Goal: Information Seeking & Learning: Find specific page/section

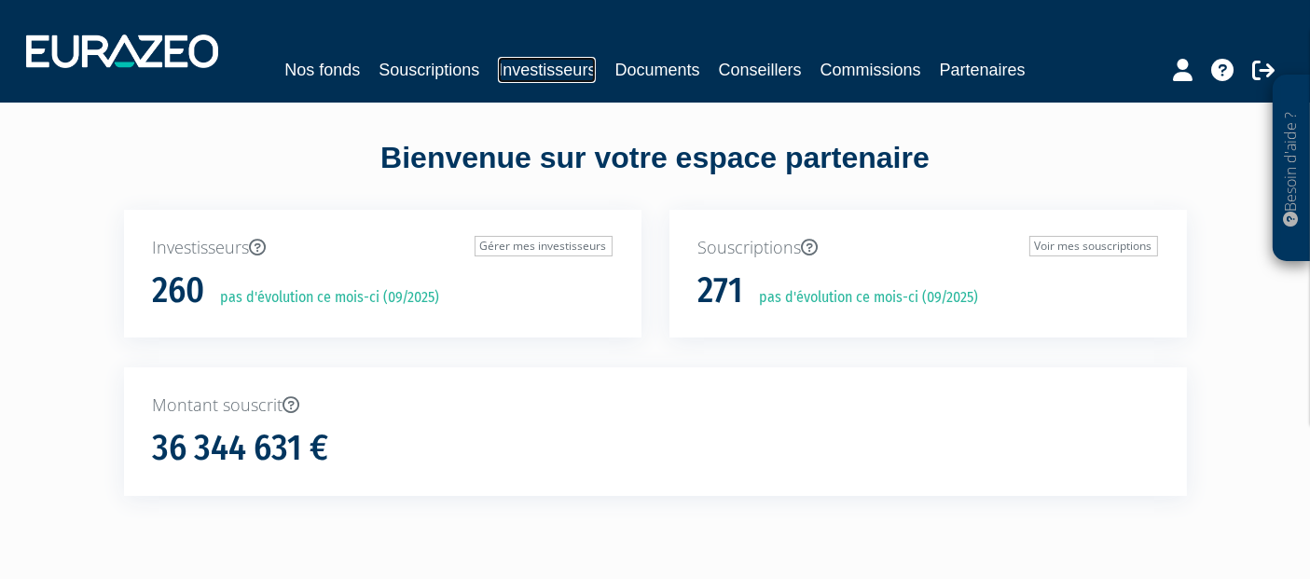
click at [559, 72] on link "Investisseurs" at bounding box center [547, 70] width 98 height 26
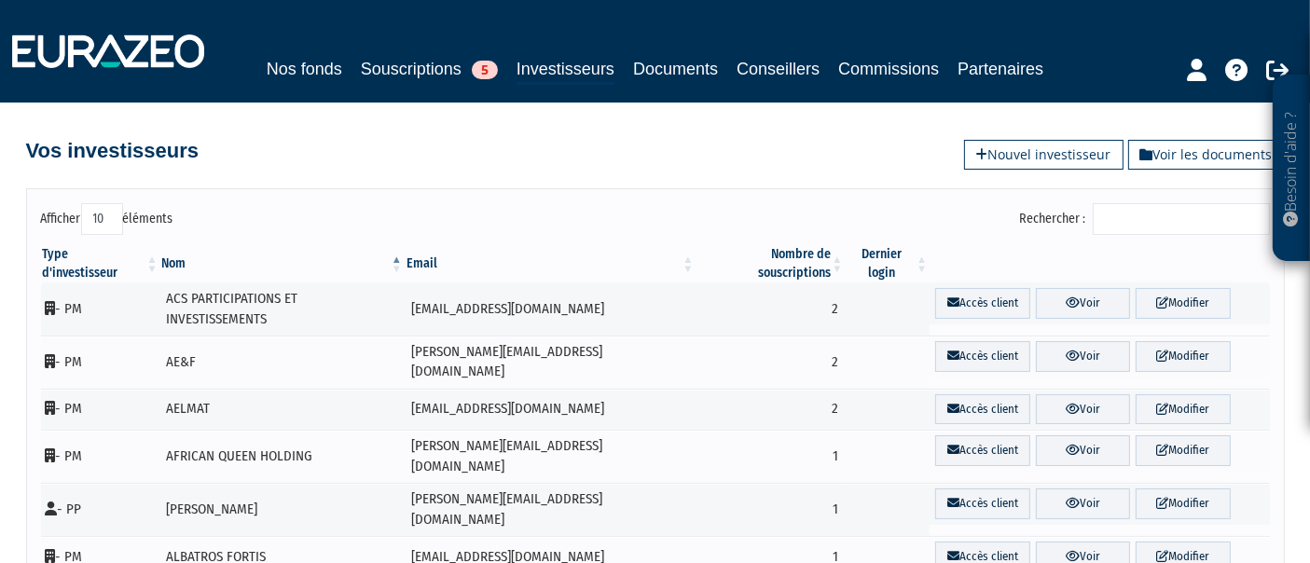
click at [1169, 230] on input "Rechercher :" at bounding box center [1181, 219] width 177 height 32
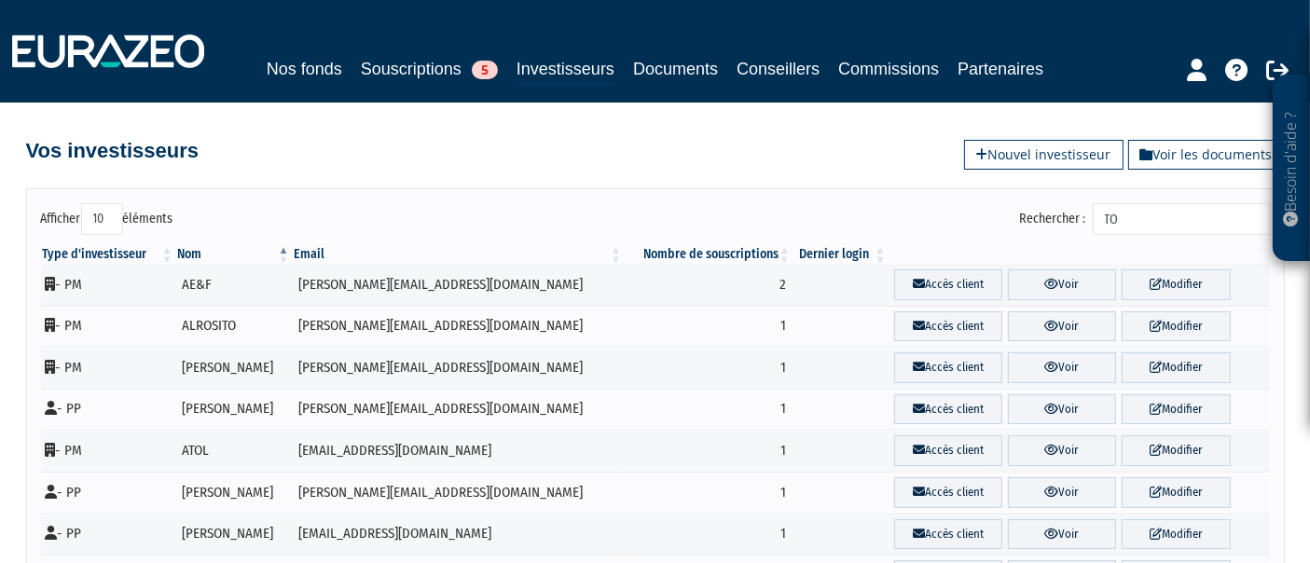
type input "T"
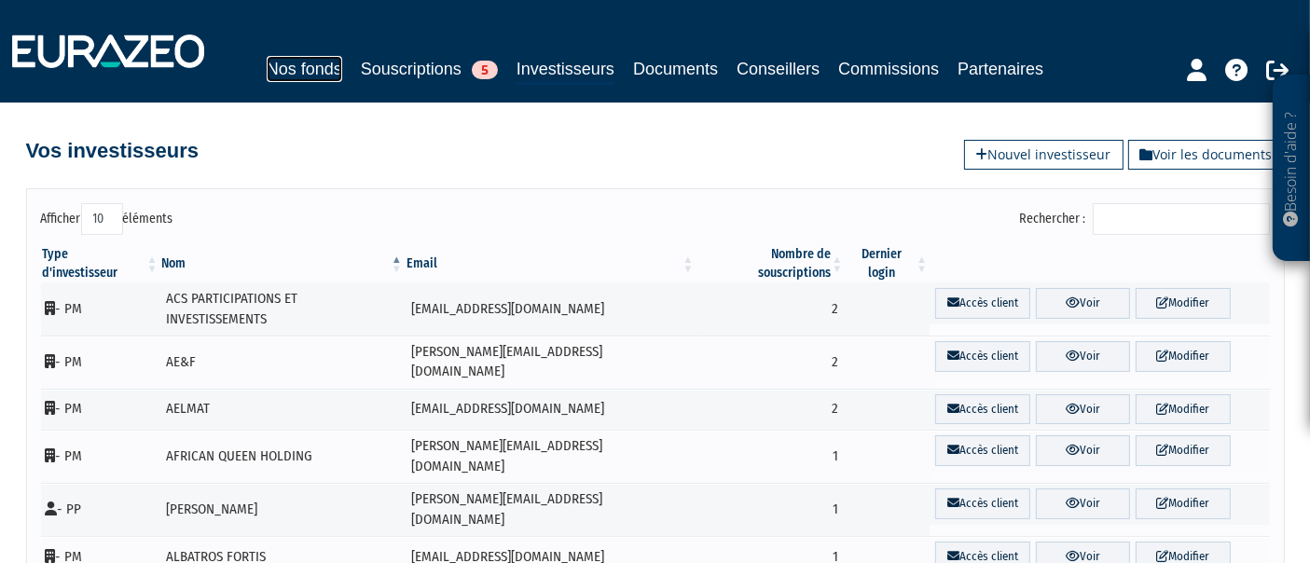
click at [306, 64] on link "Nos fonds" at bounding box center [305, 69] width 76 height 26
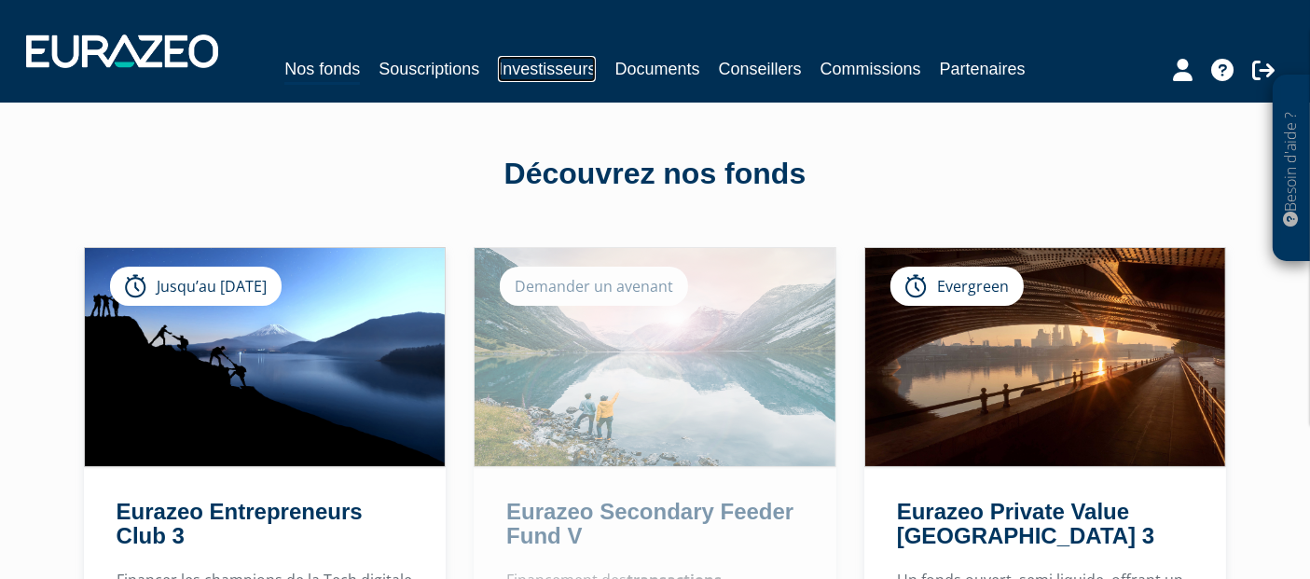
click at [536, 73] on link "Investisseurs" at bounding box center [547, 69] width 98 height 26
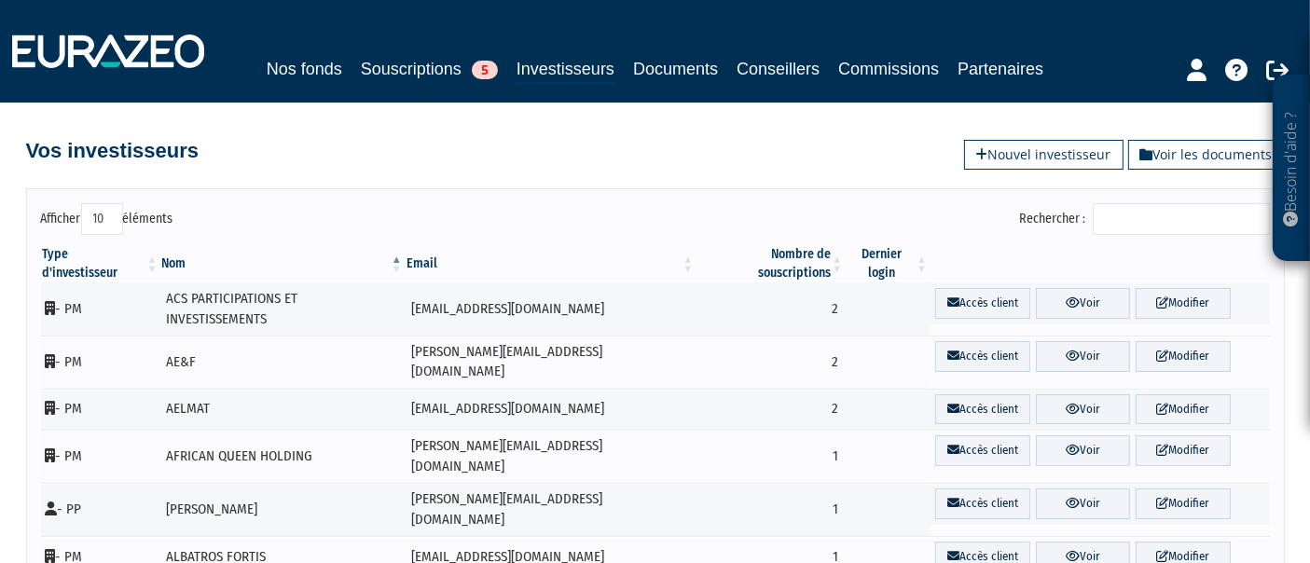
click at [1138, 222] on input "Rechercher :" at bounding box center [1181, 219] width 177 height 32
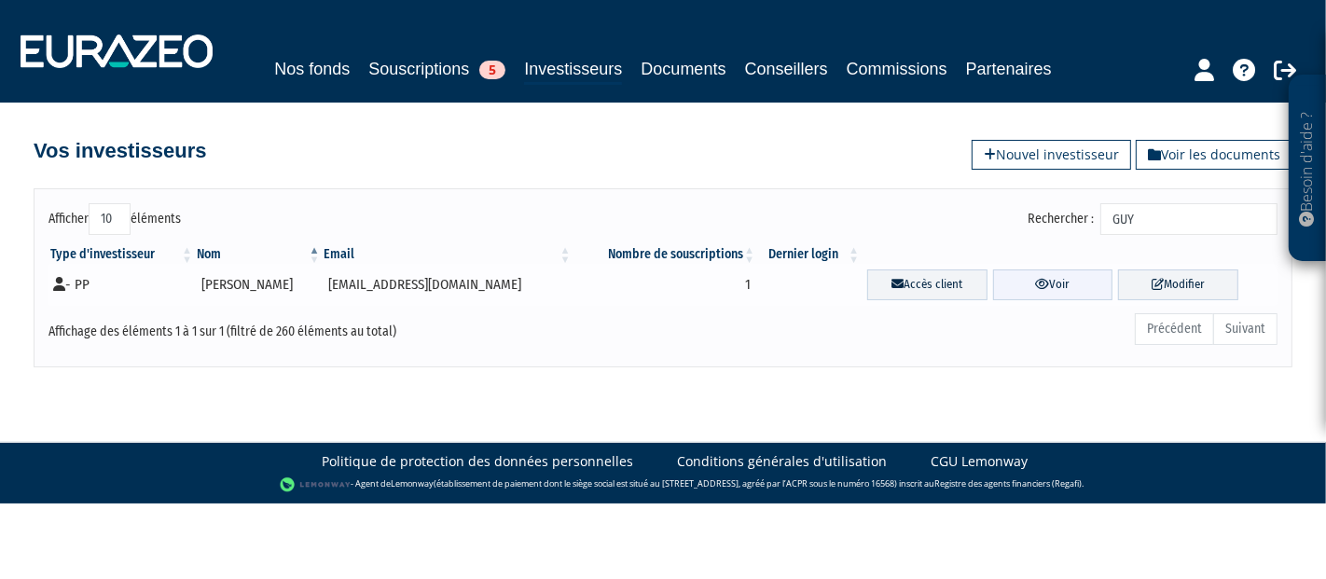
type input "GUY"
click at [1041, 289] on link "Voir" at bounding box center [1053, 284] width 120 height 31
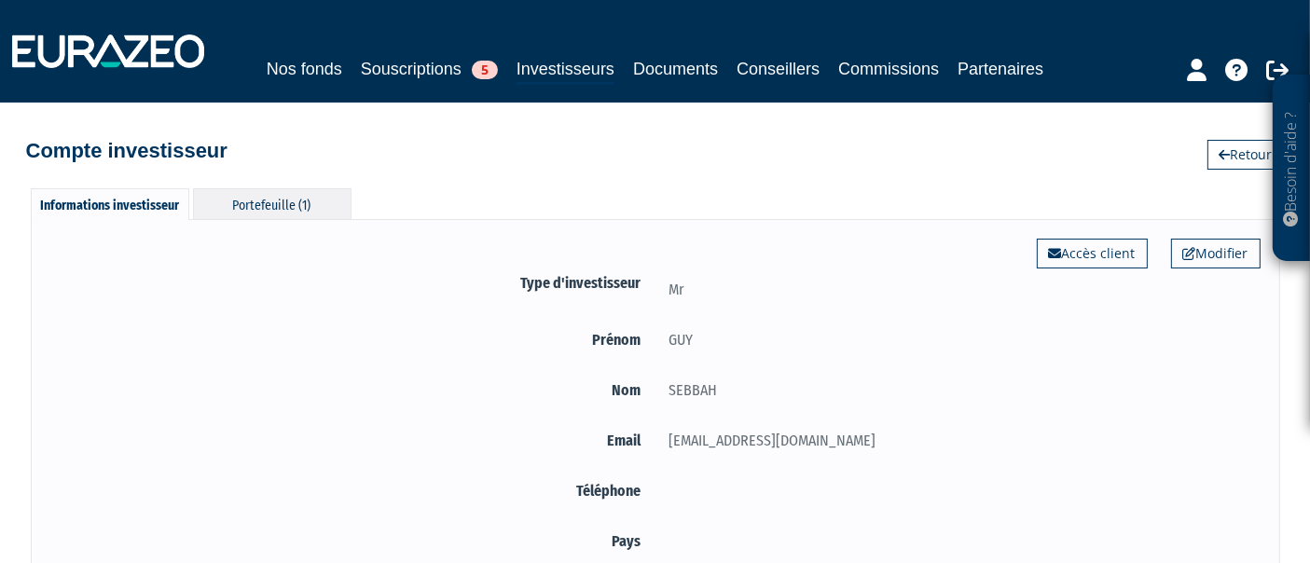
click at [242, 194] on div "Portefeuille (1)" at bounding box center [272, 203] width 159 height 31
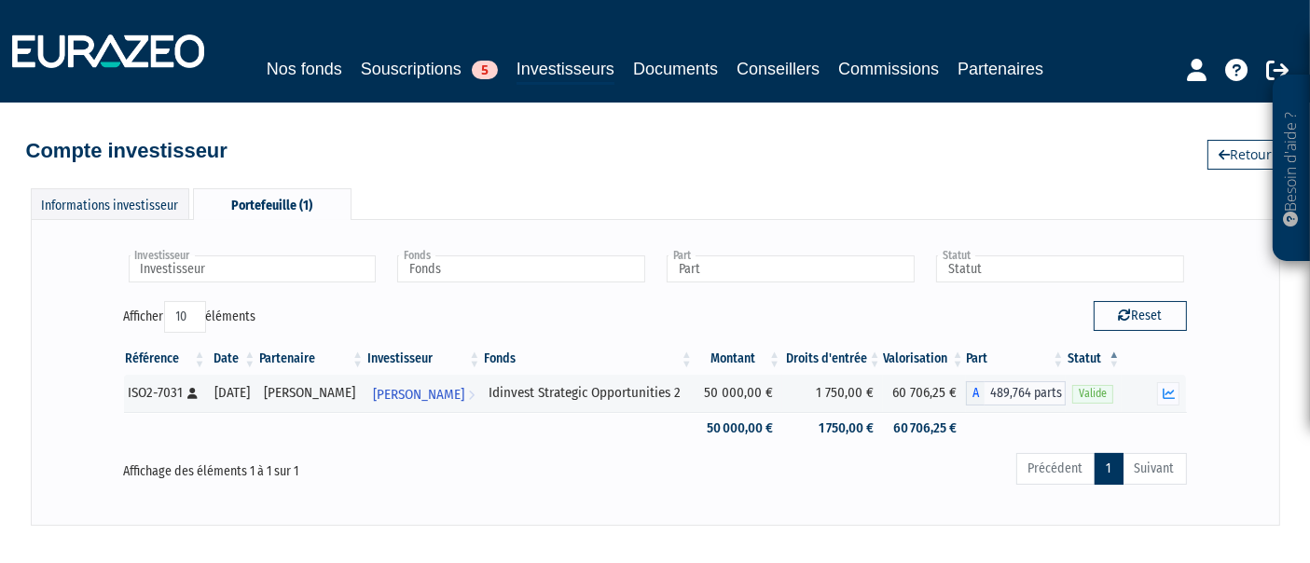
click at [490, 350] on th "Fonds" at bounding box center [588, 359] width 213 height 32
click at [287, 65] on link "Nos fonds" at bounding box center [305, 69] width 76 height 26
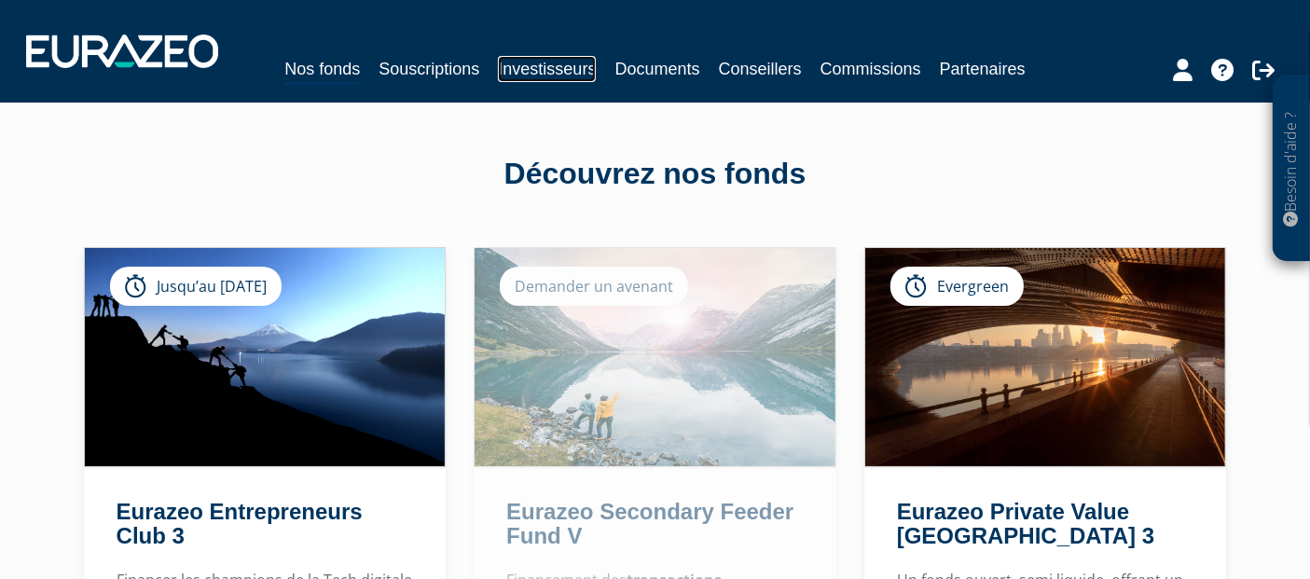
click at [538, 70] on link "Investisseurs" at bounding box center [547, 69] width 98 height 26
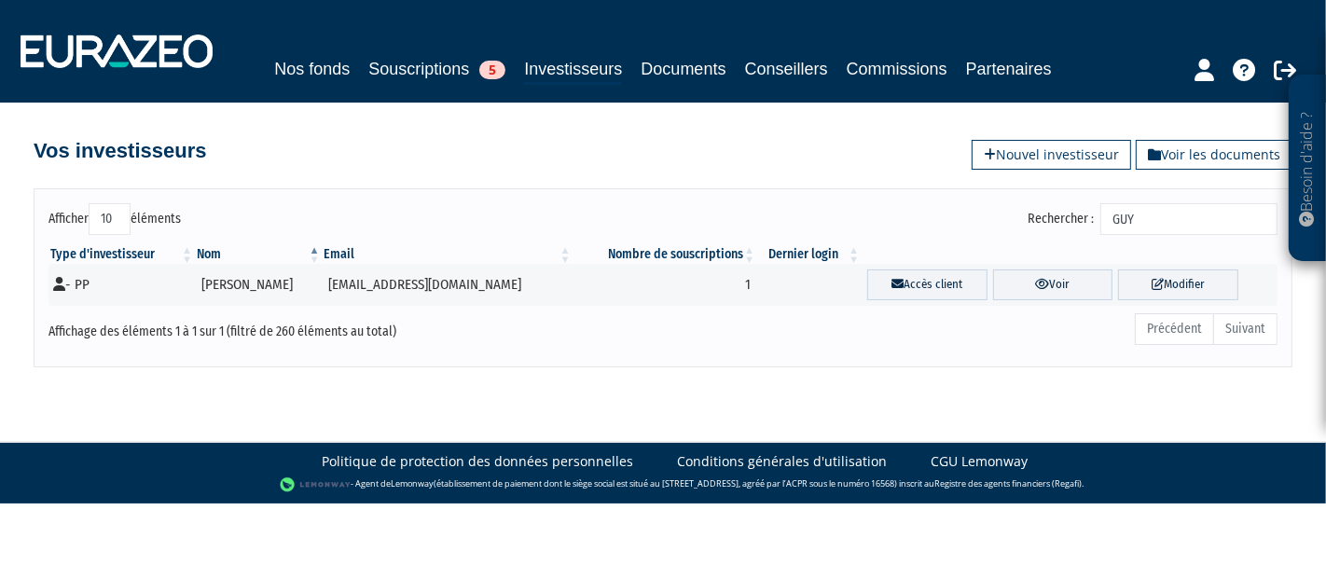
drag, startPoint x: 1163, startPoint y: 225, endPoint x: 964, endPoint y: 201, distance: 200.0
click at [964, 203] on div "Rechercher : GUY" at bounding box center [977, 221] width 600 height 36
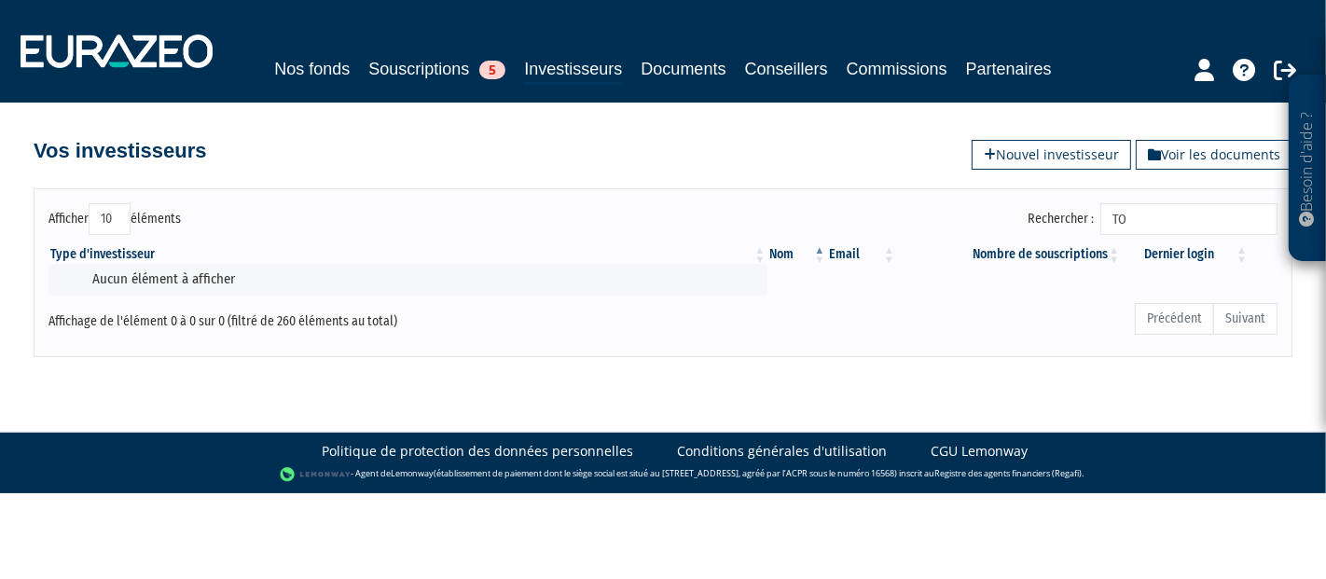
type input "T"
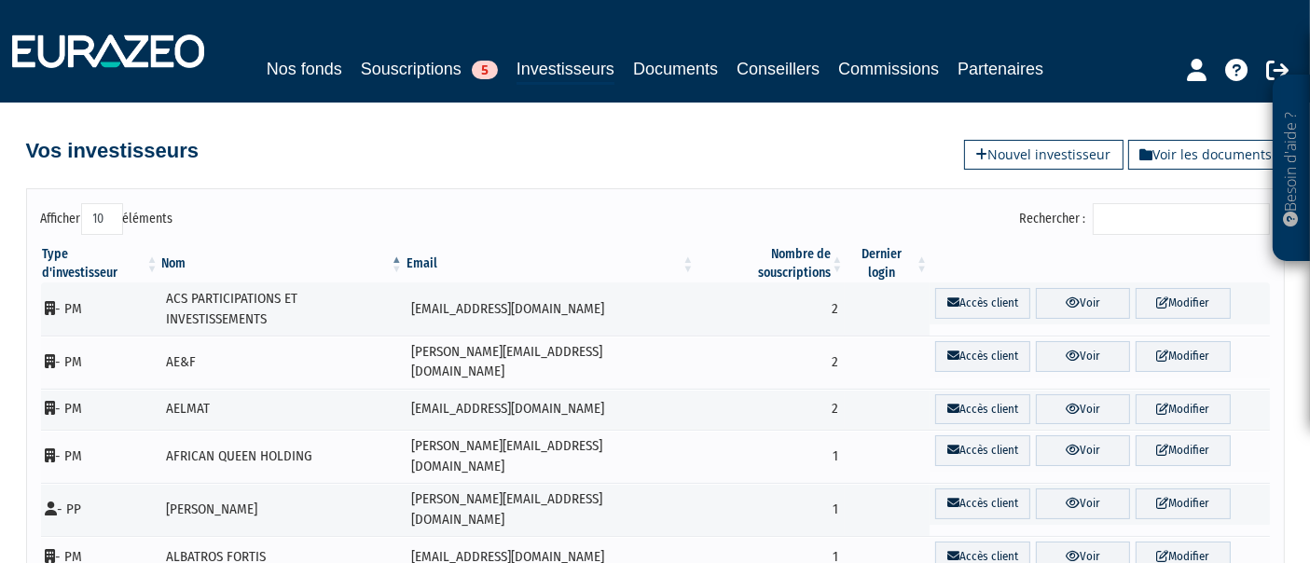
click at [778, 246] on th "Nombre de souscriptions" at bounding box center [770, 263] width 149 height 37
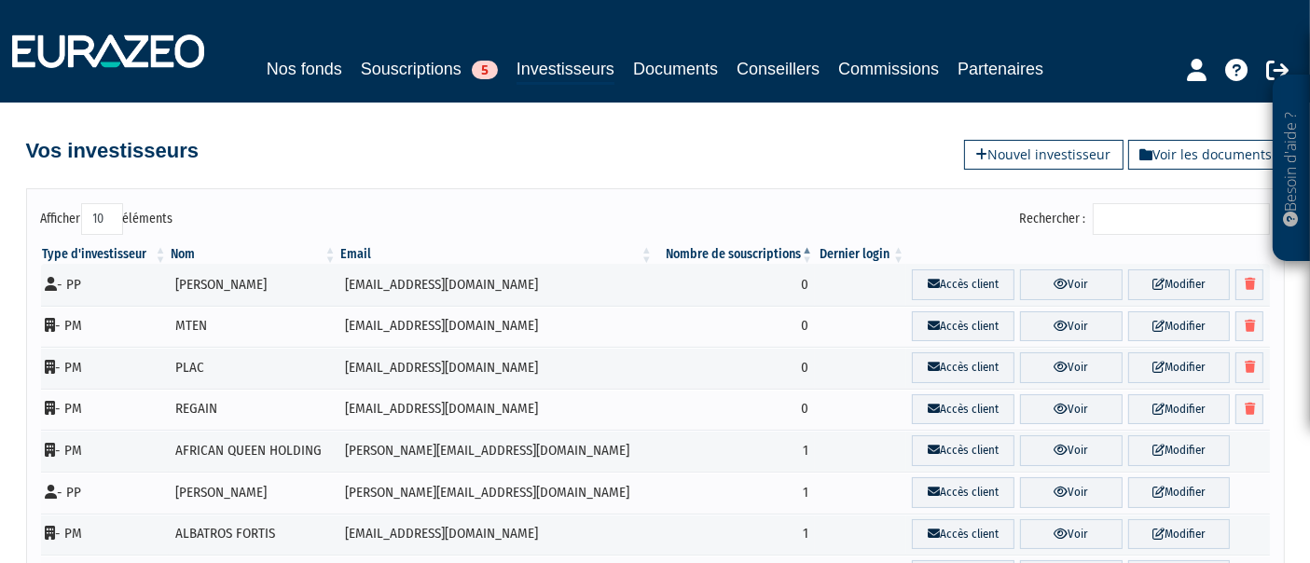
click at [739, 246] on th "Nombre de souscriptions" at bounding box center [735, 254] width 160 height 19
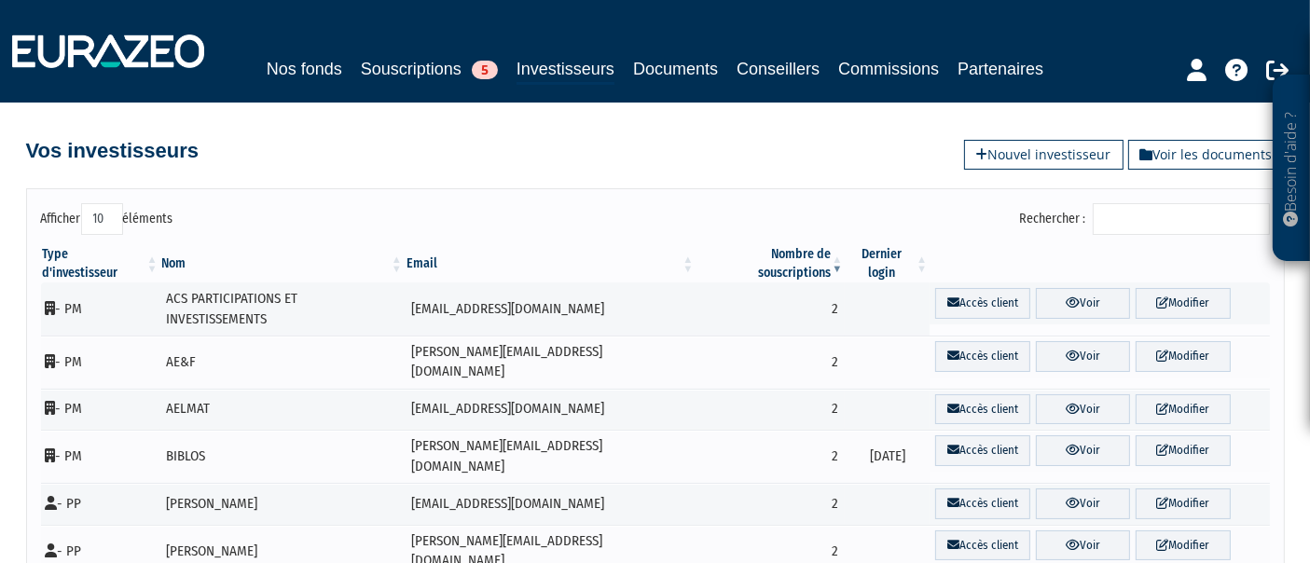
click at [1207, 208] on input "Rechercher :" at bounding box center [1181, 219] width 177 height 32
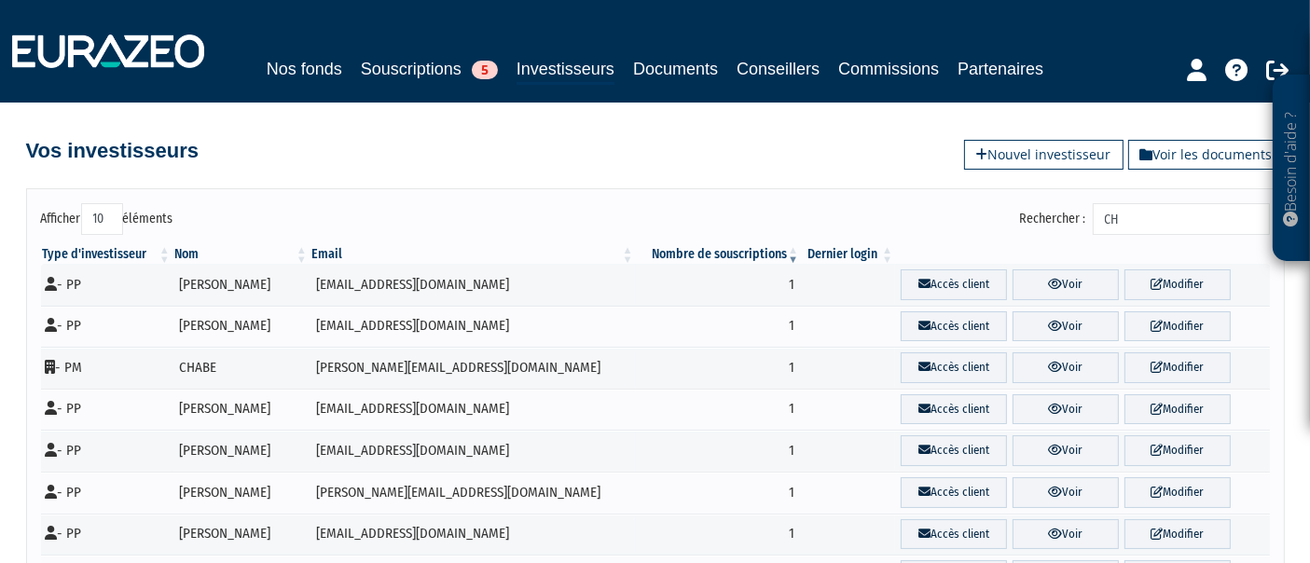
type input "C"
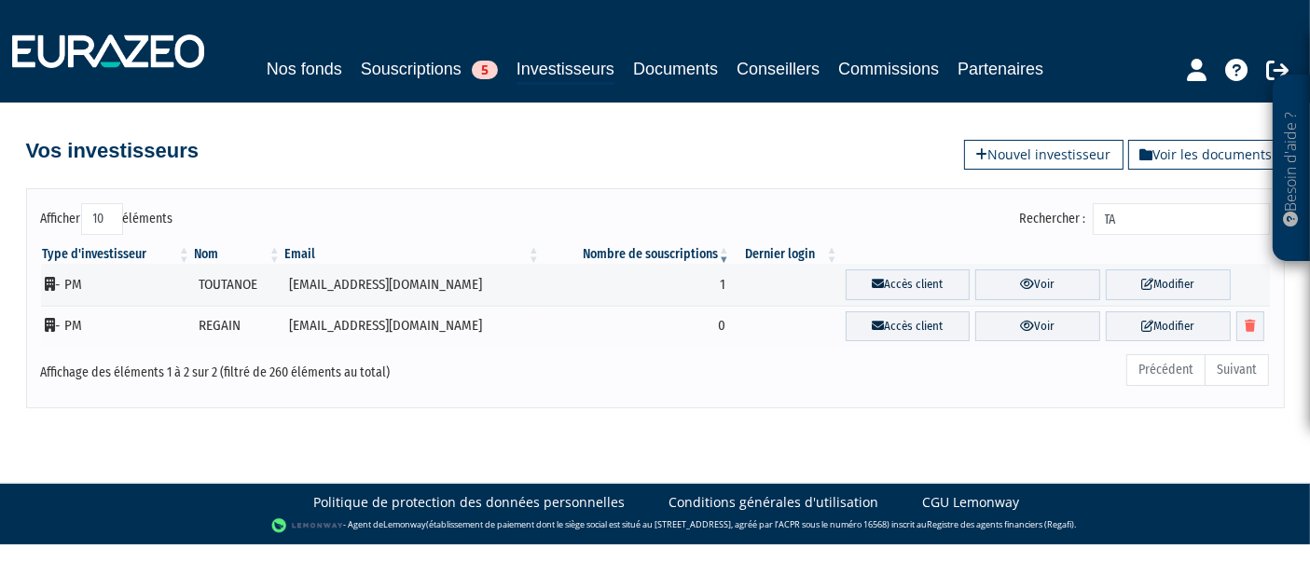
type input "T"
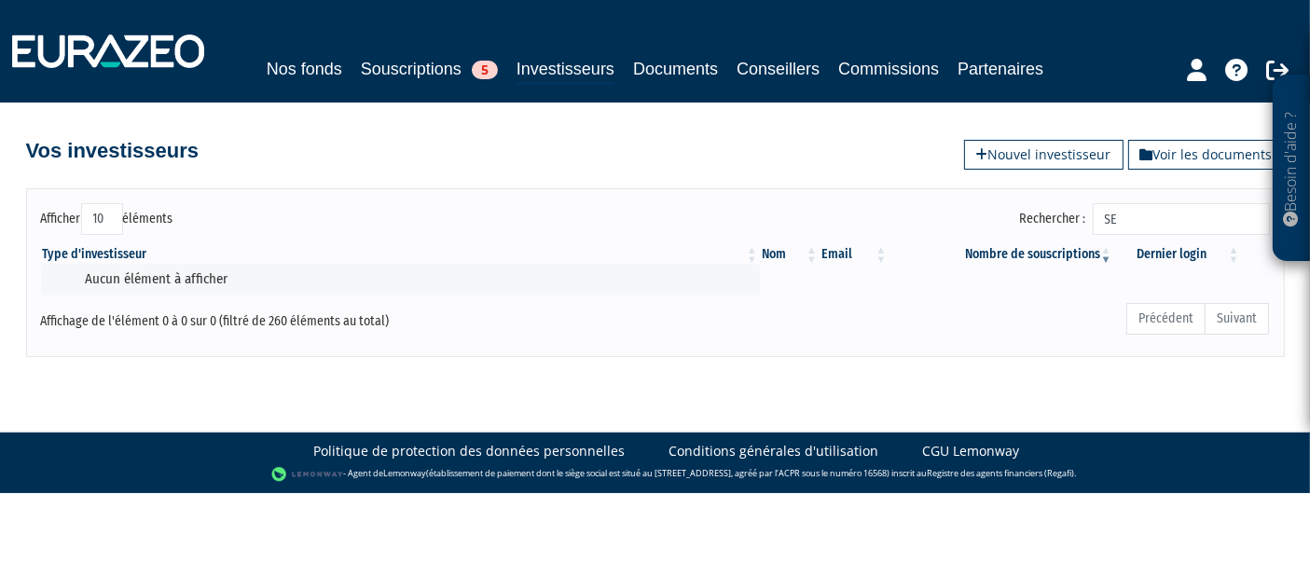
type input "S"
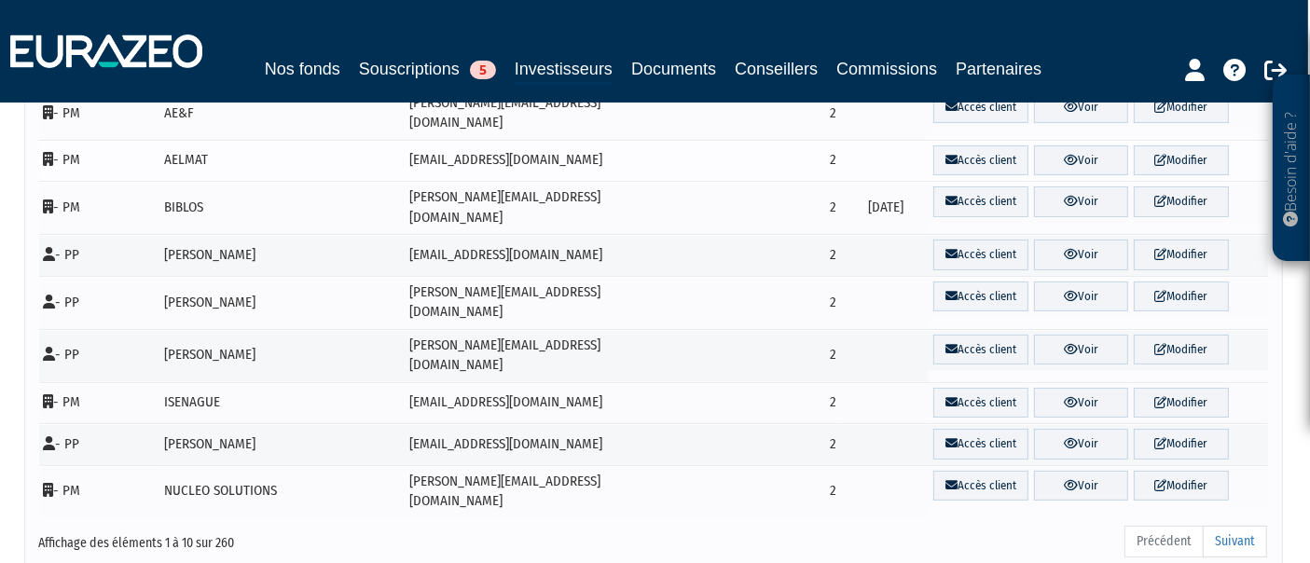
scroll to position [244, 2]
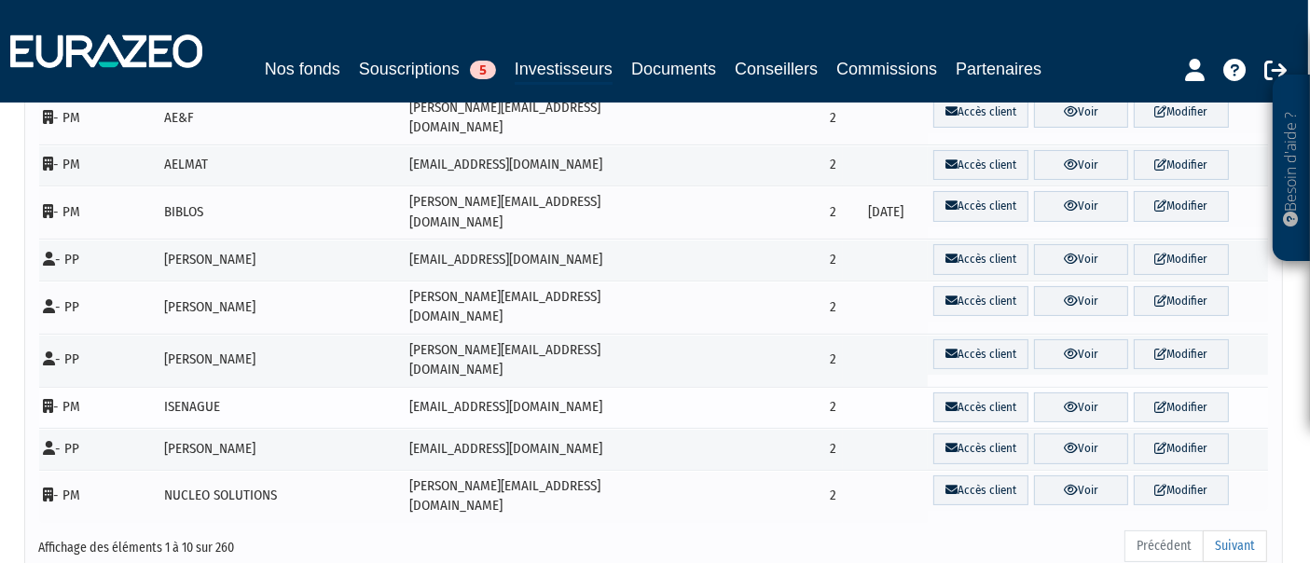
click at [216, 387] on td "ISENAGUE" at bounding box center [281, 408] width 244 height 42
click at [1069, 339] on link "Voir" at bounding box center [1081, 354] width 94 height 31
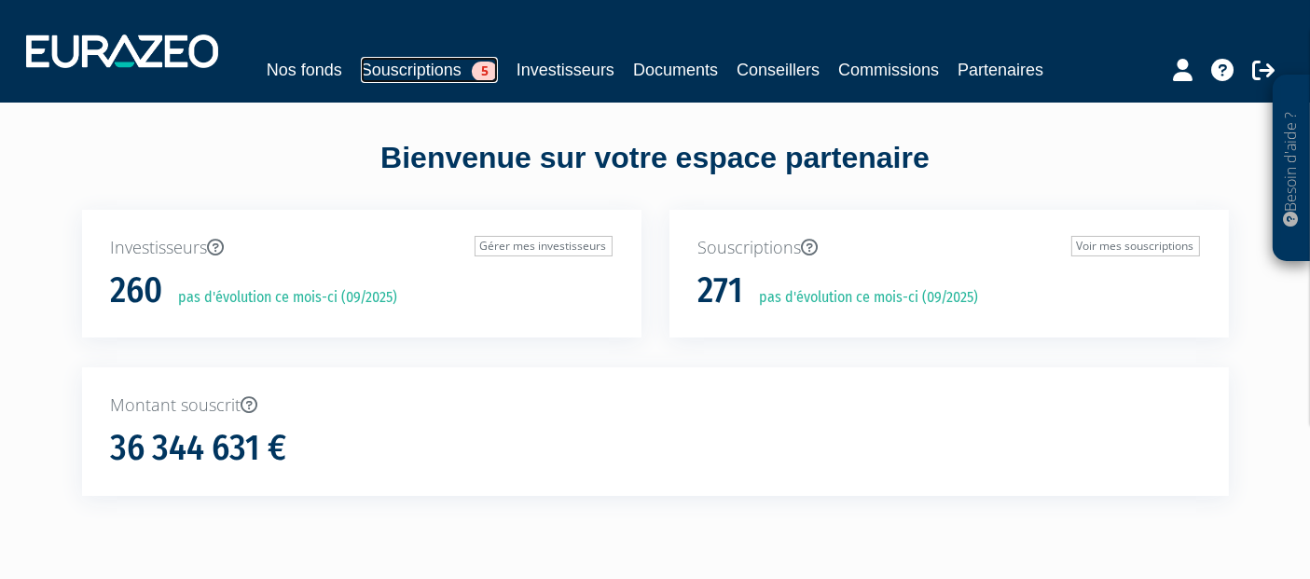
click at [414, 78] on link "Souscriptions 5" at bounding box center [429, 70] width 137 height 26
click at [586, 68] on link "Investisseurs" at bounding box center [566, 70] width 98 height 26
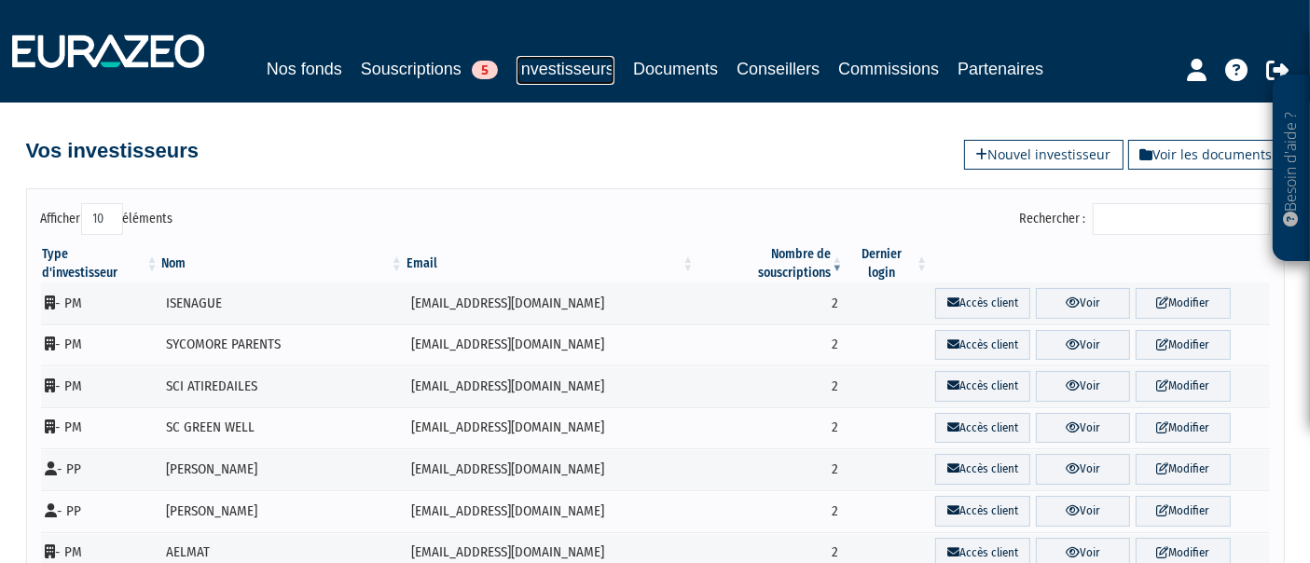
click at [583, 73] on link "Investisseurs" at bounding box center [566, 70] width 98 height 29
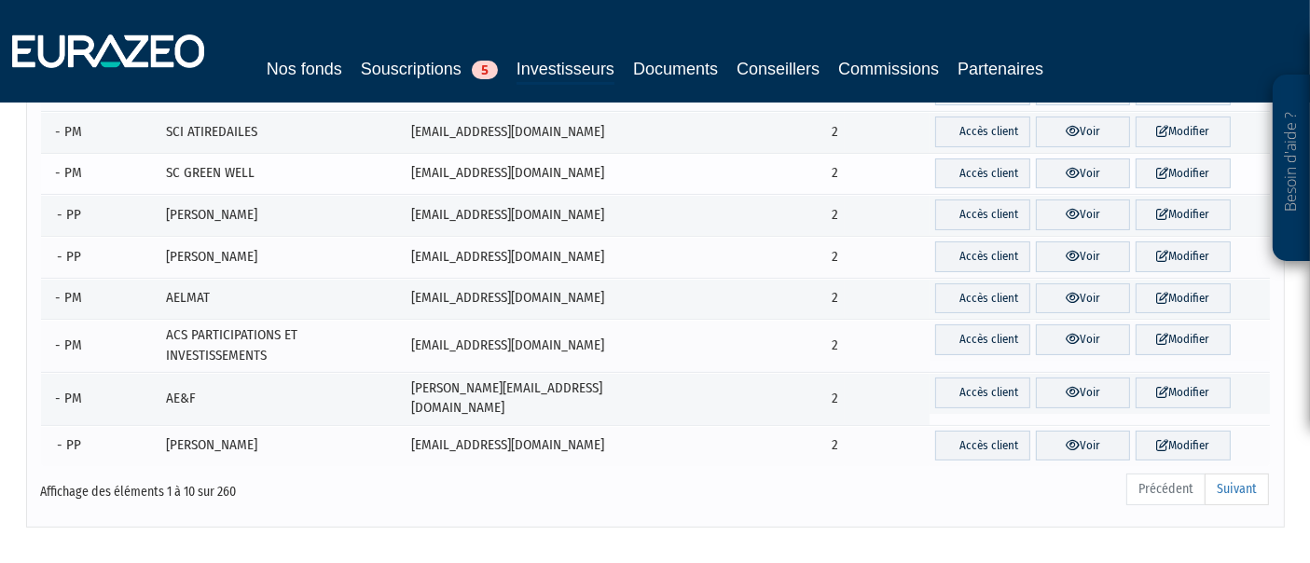
scroll to position [255, 0]
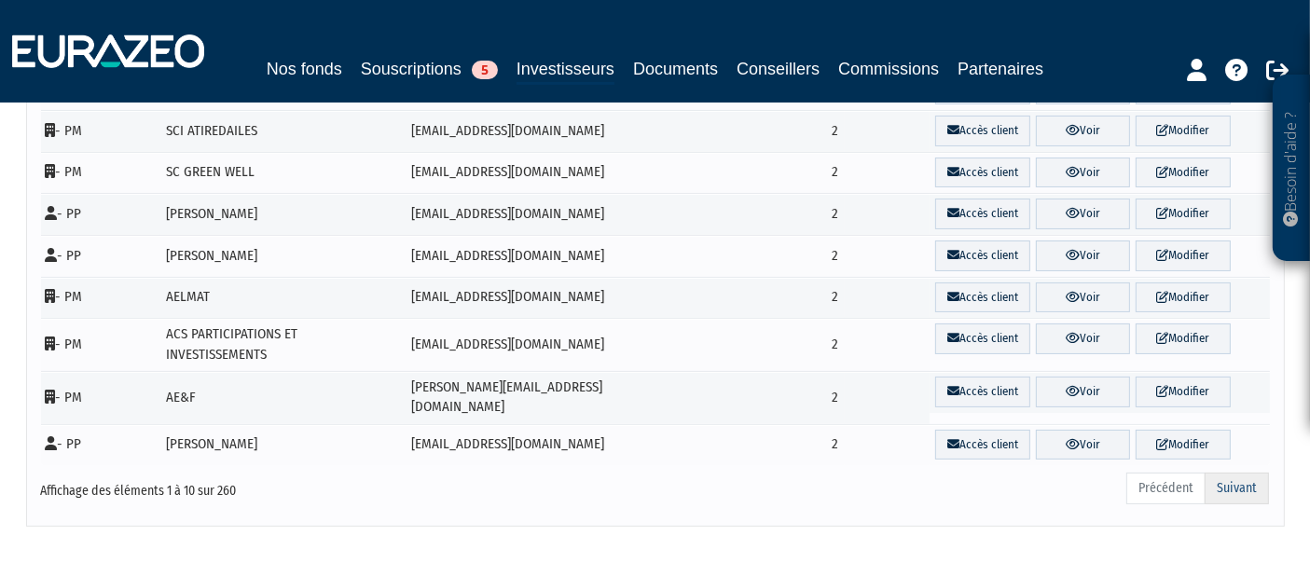
click at [1235, 473] on link "Suivant" at bounding box center [1237, 489] width 64 height 32
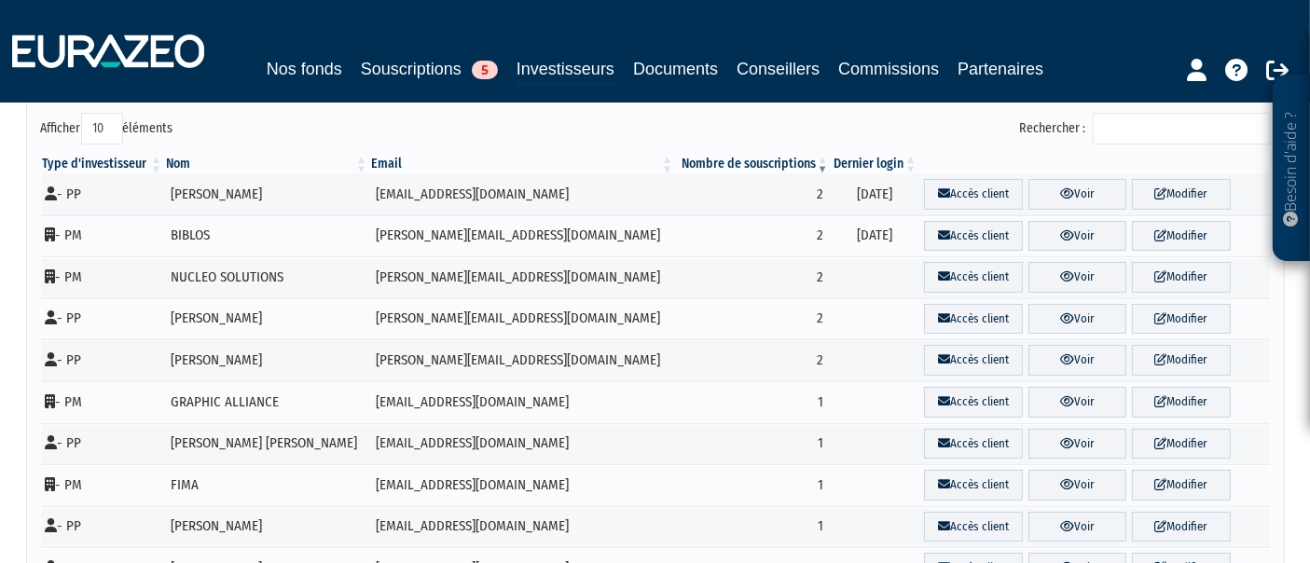
scroll to position [306, 0]
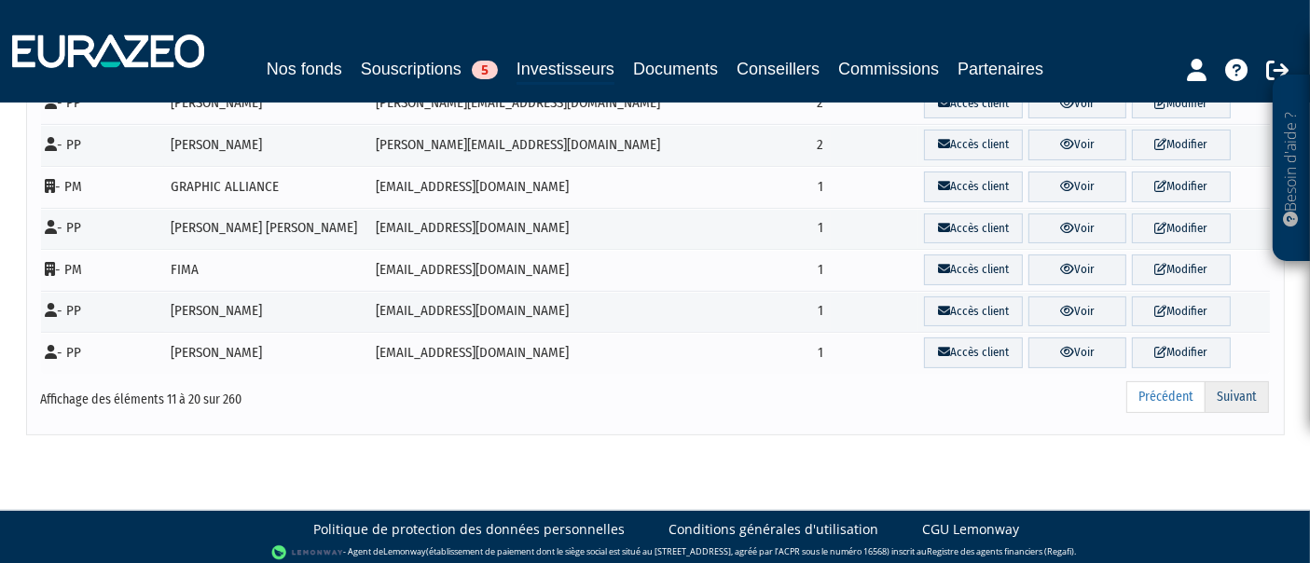
click at [1251, 393] on link "Suivant" at bounding box center [1237, 397] width 64 height 32
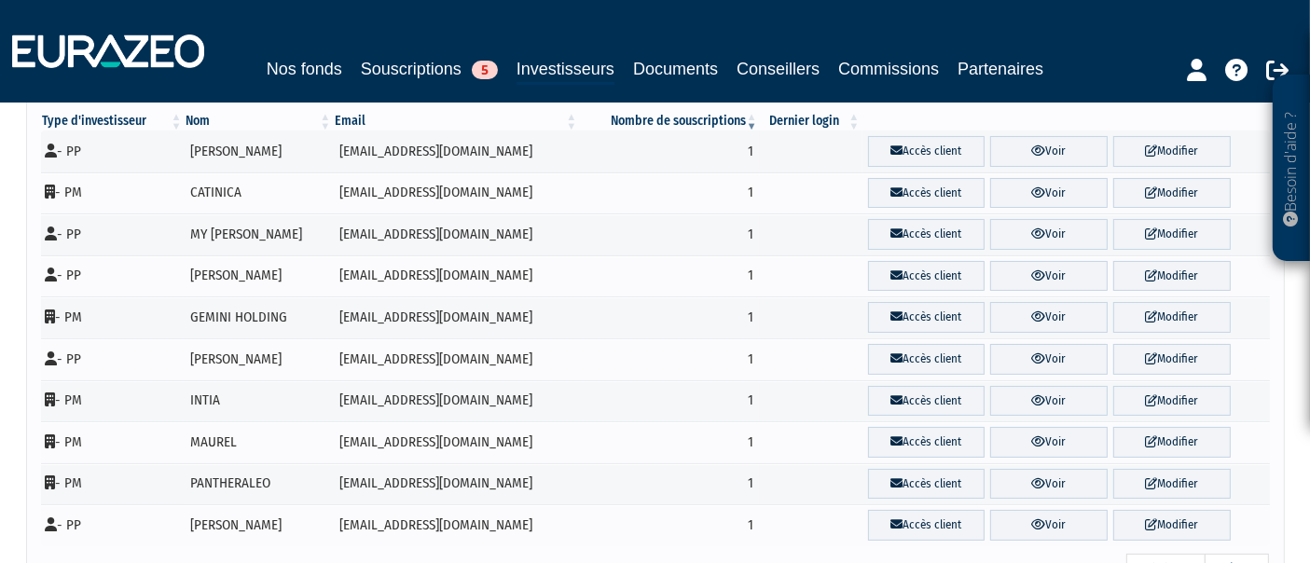
scroll to position [240, 0]
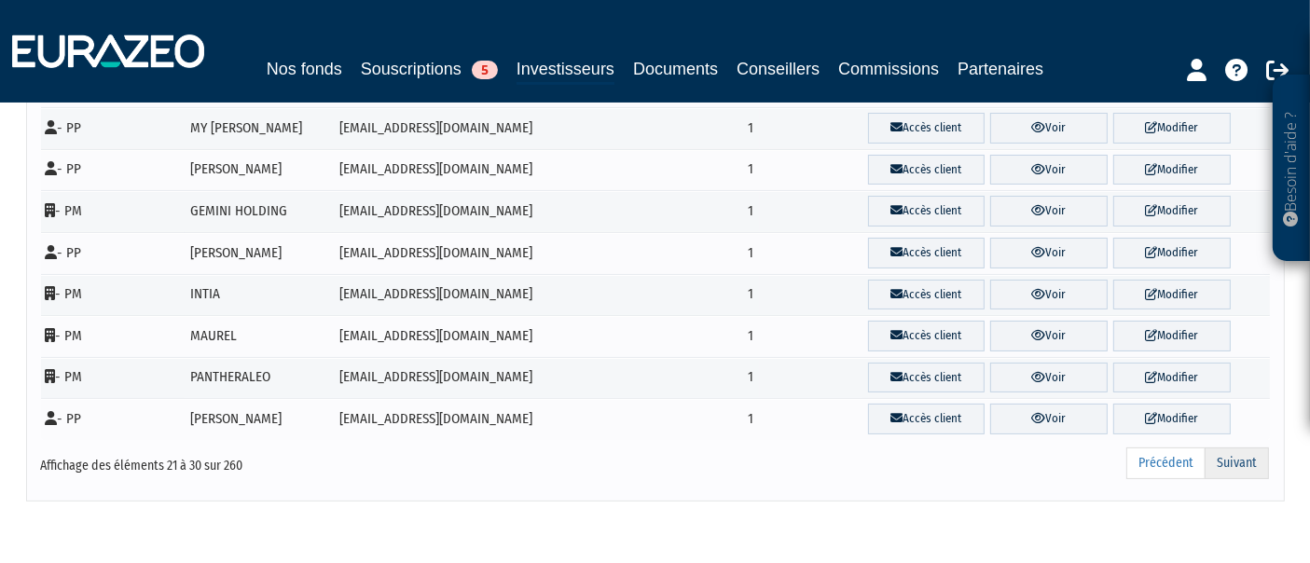
click at [1251, 454] on link "Suivant" at bounding box center [1237, 464] width 64 height 32
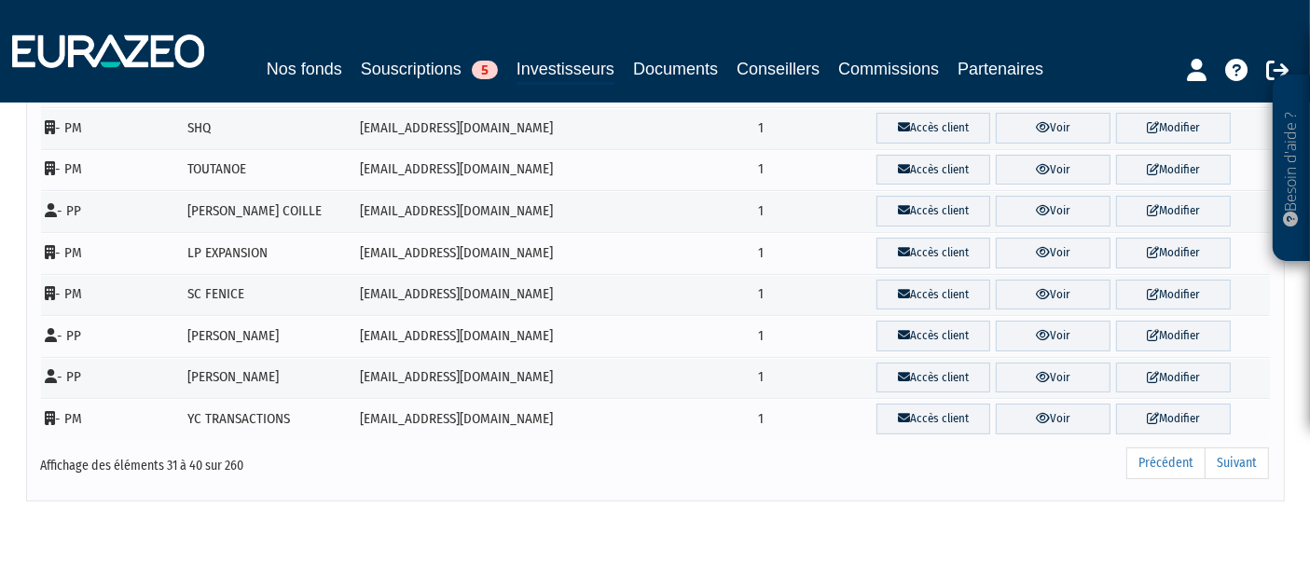
click at [1251, 454] on link "Suivant" at bounding box center [1237, 464] width 64 height 32
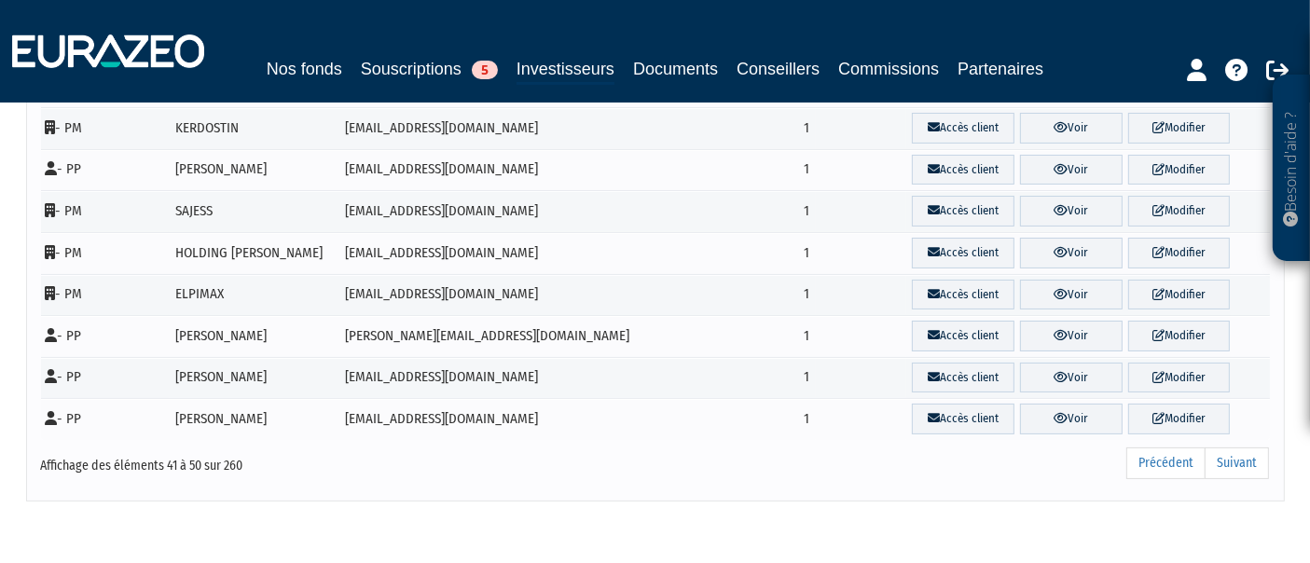
click at [1251, 454] on link "Suivant" at bounding box center [1237, 464] width 64 height 32
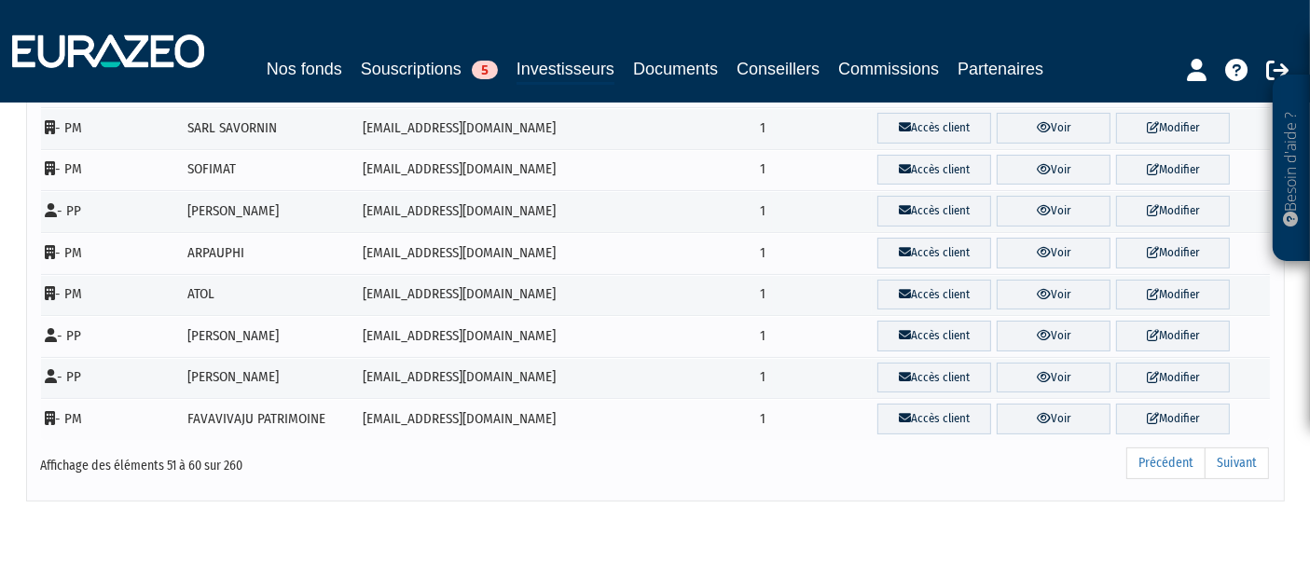
click at [1251, 454] on link "Suivant" at bounding box center [1237, 464] width 64 height 32
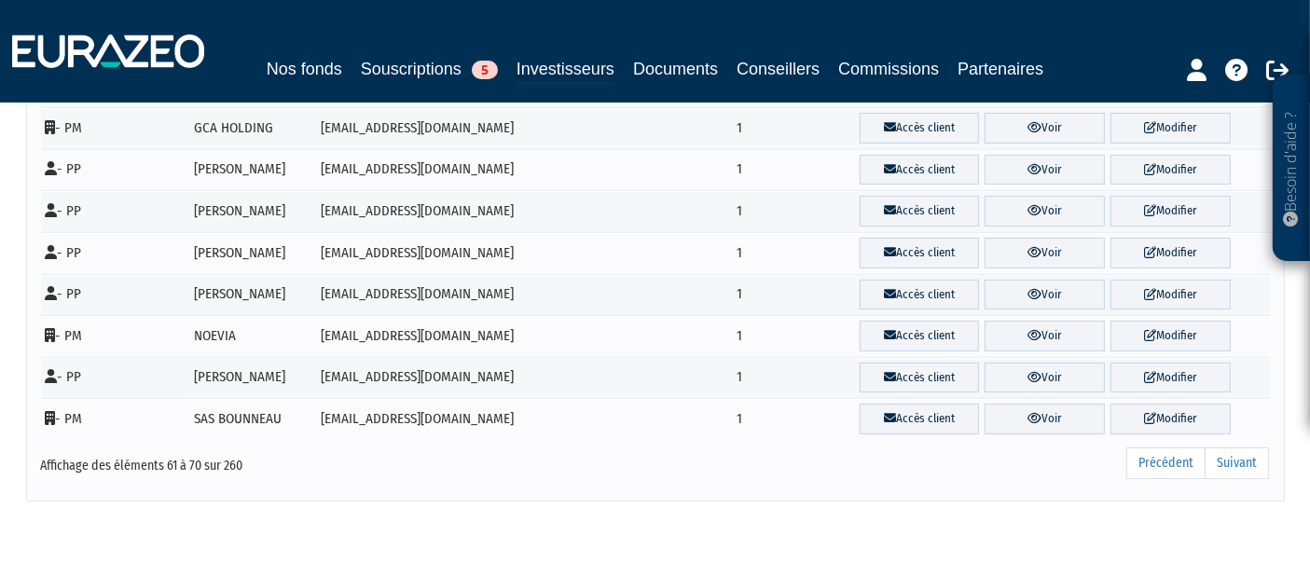
click at [1251, 454] on link "Suivant" at bounding box center [1237, 464] width 64 height 32
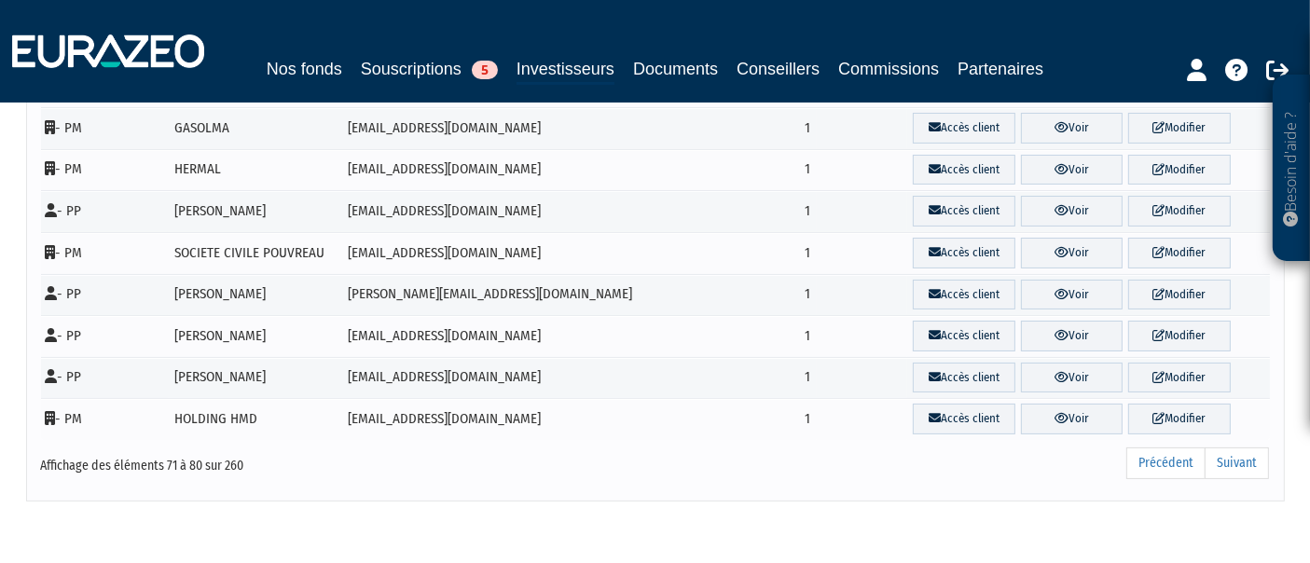
click at [1251, 454] on link "Suivant" at bounding box center [1237, 464] width 64 height 32
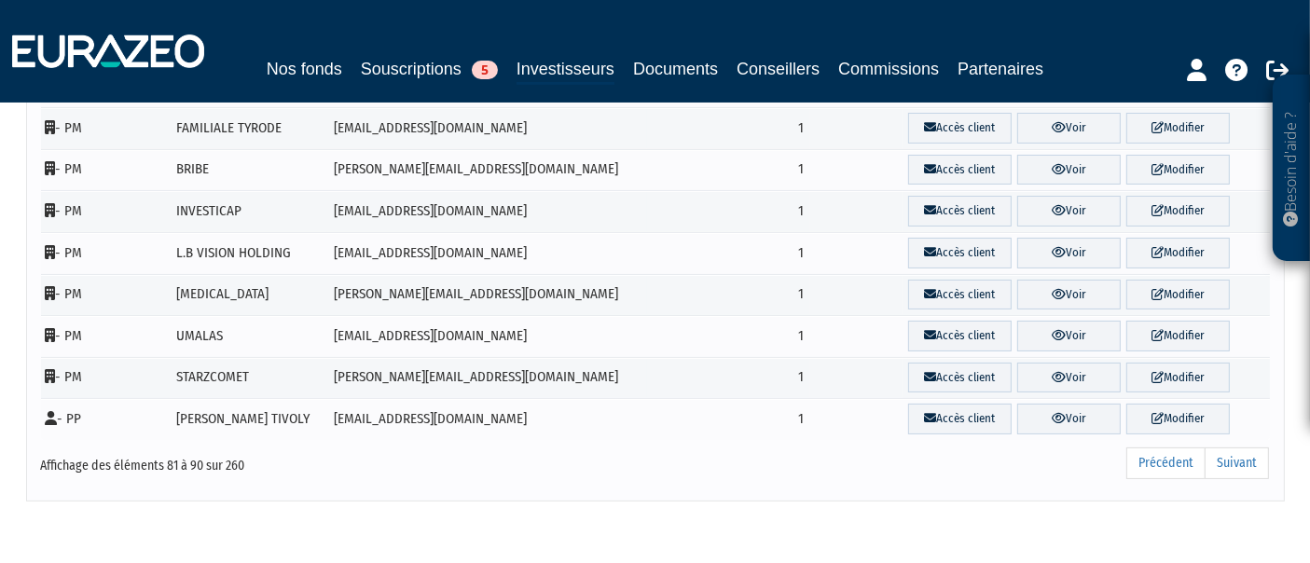
click at [1251, 454] on link "Suivant" at bounding box center [1237, 464] width 64 height 32
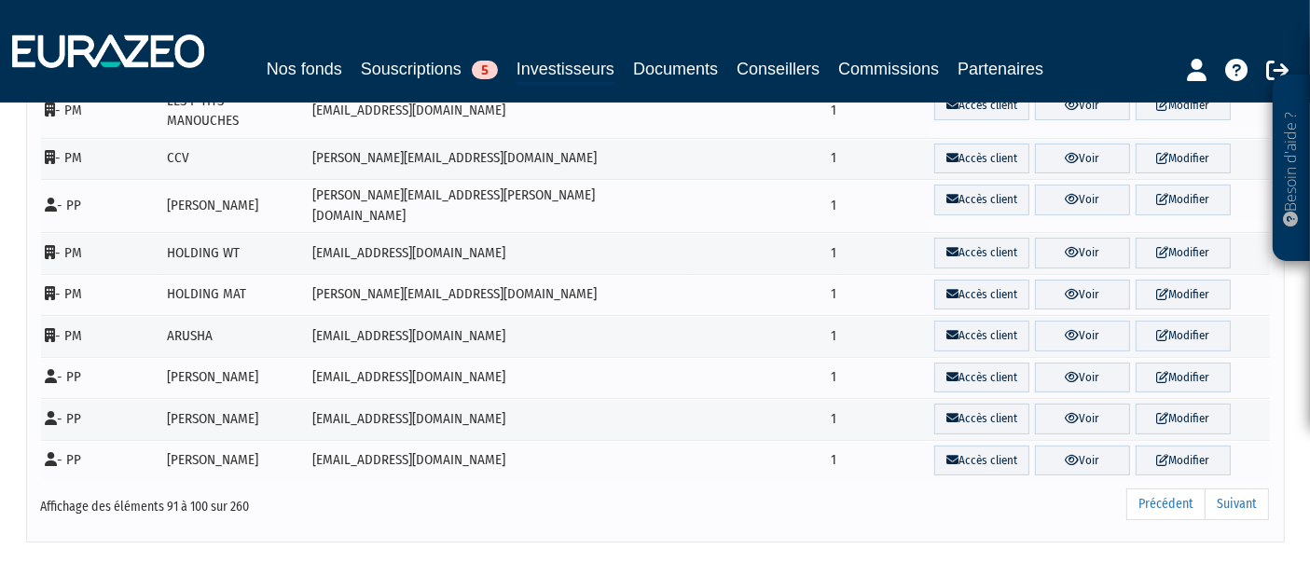
click at [1251, 489] on link "Suivant" at bounding box center [1237, 505] width 64 height 32
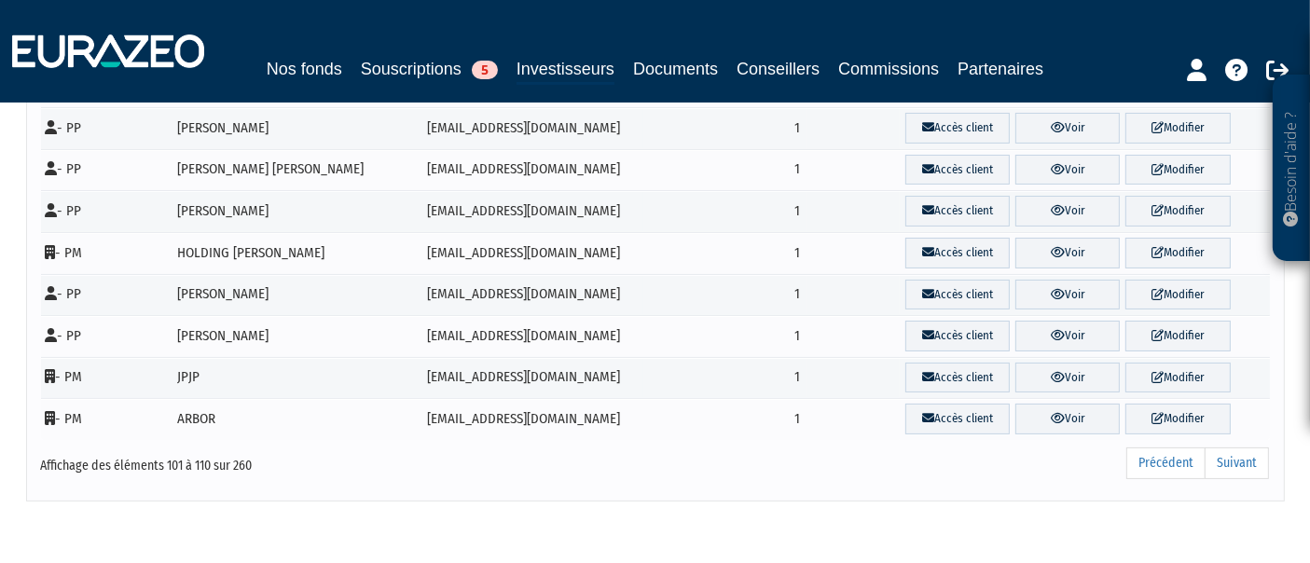
click at [1251, 454] on link "Suivant" at bounding box center [1237, 464] width 64 height 32
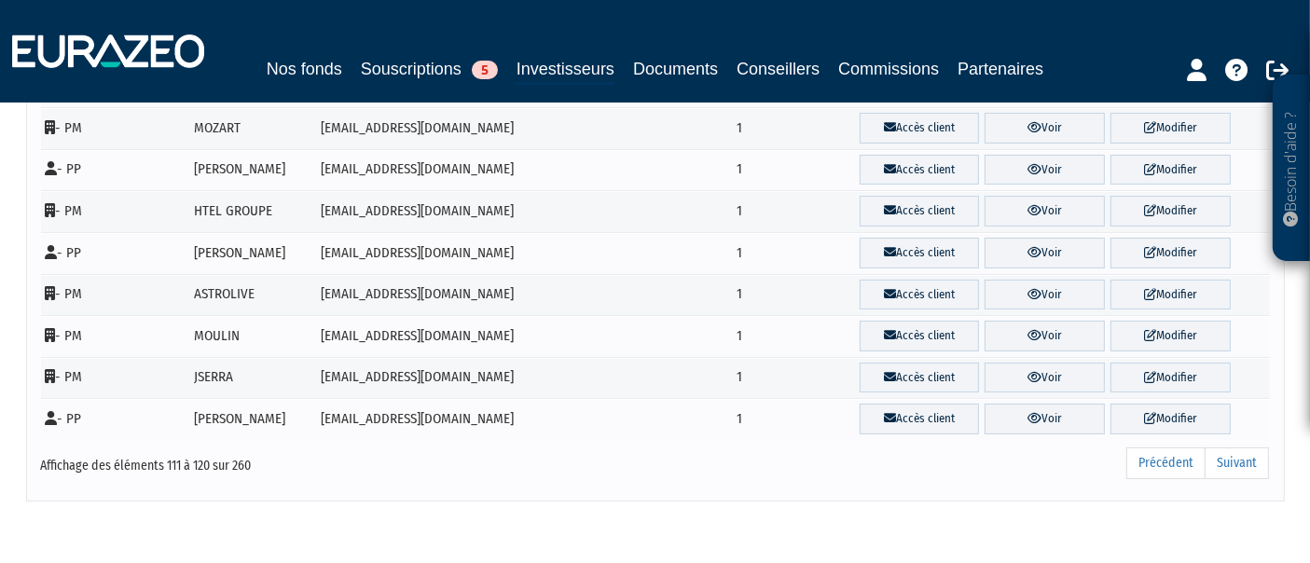
click at [1251, 454] on link "Suivant" at bounding box center [1237, 464] width 64 height 32
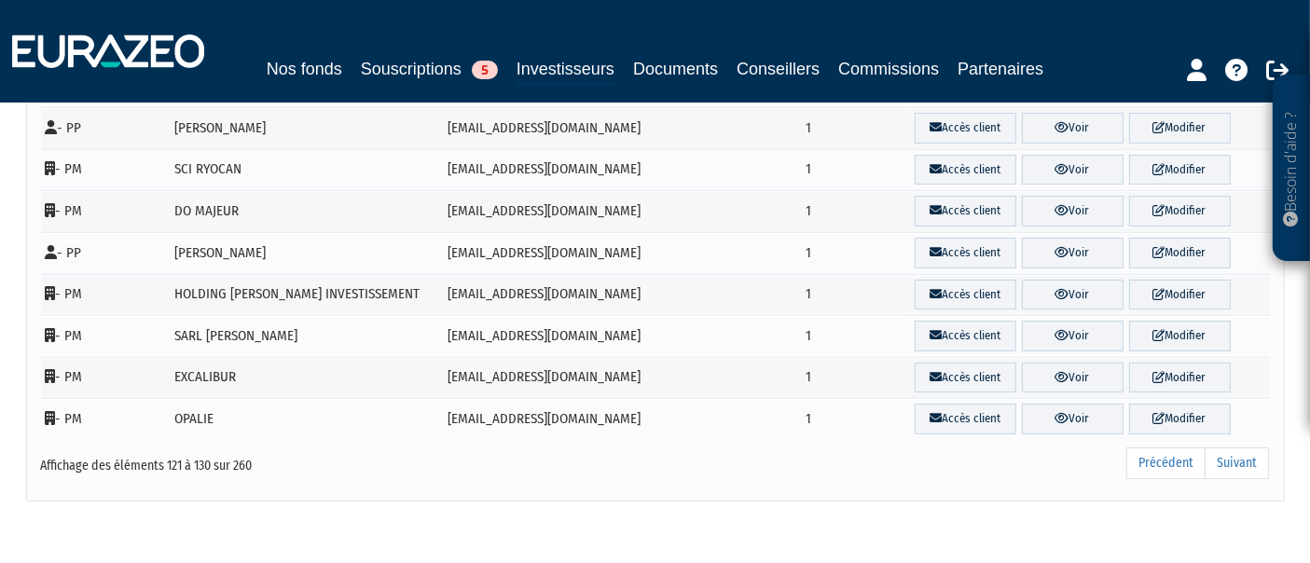
click at [1251, 454] on link "Suivant" at bounding box center [1237, 464] width 64 height 32
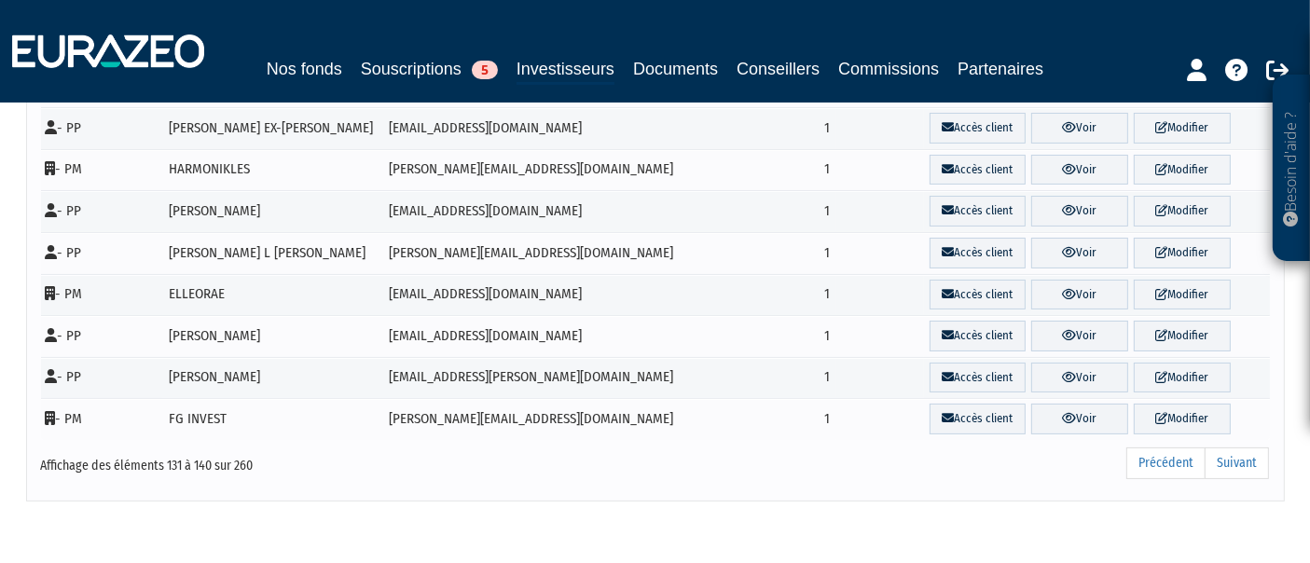
click at [1251, 454] on link "Suivant" at bounding box center [1237, 464] width 64 height 32
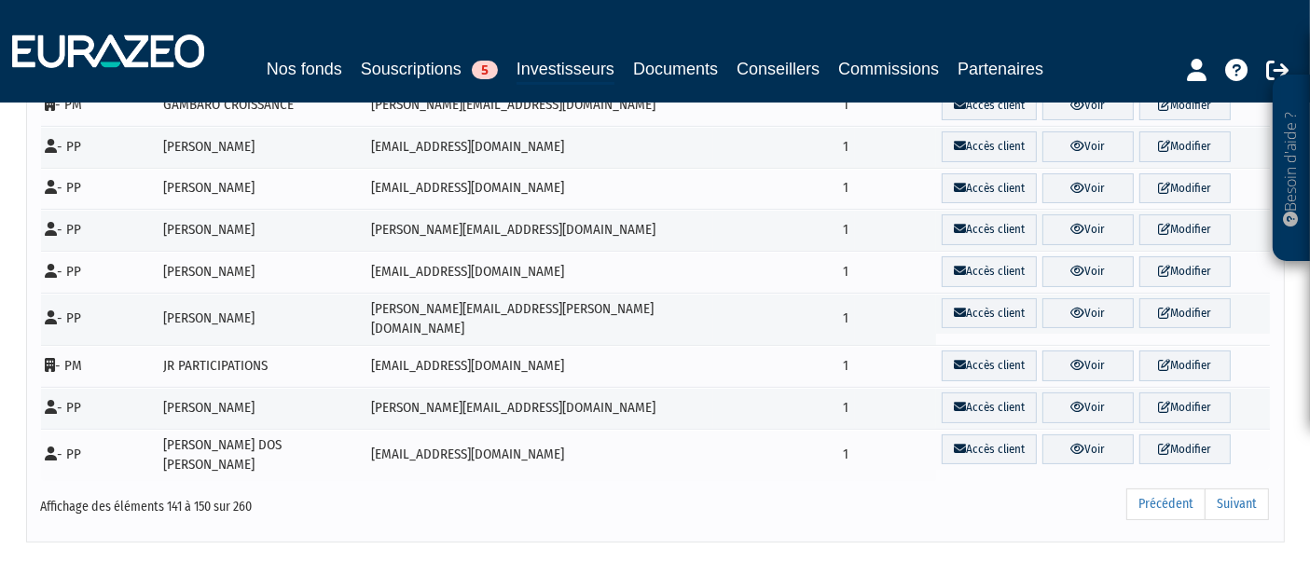
click at [1251, 489] on link "Suivant" at bounding box center [1237, 505] width 64 height 32
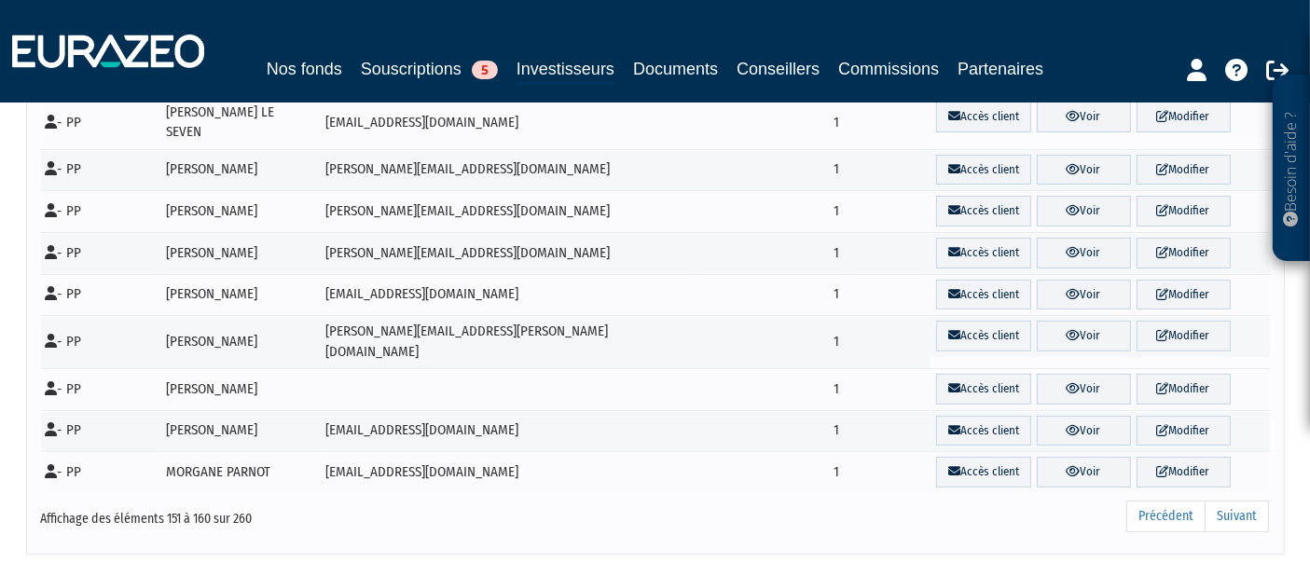
click at [1251, 501] on link "Suivant" at bounding box center [1237, 517] width 64 height 32
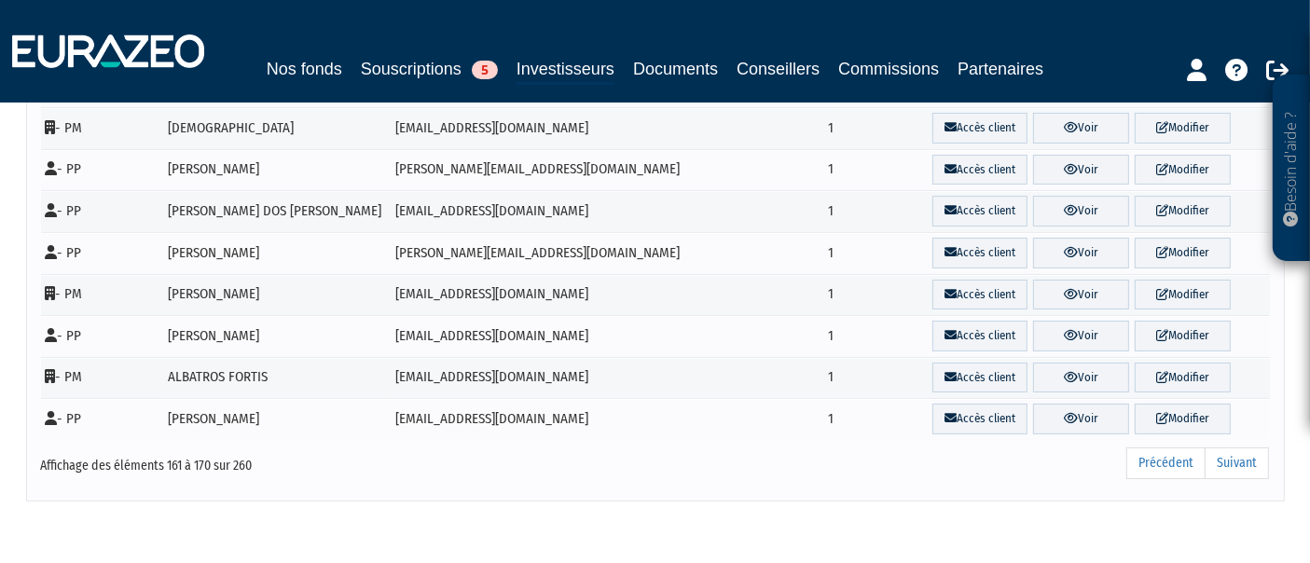
click at [1251, 454] on link "Suivant" at bounding box center [1237, 464] width 64 height 32
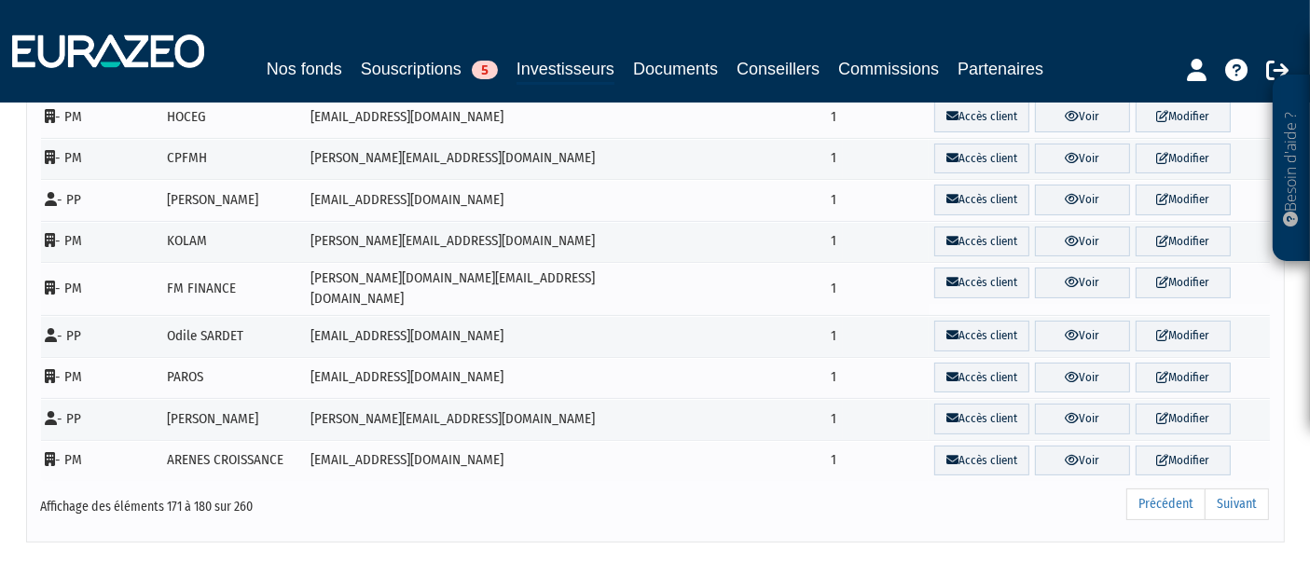
click at [1251, 489] on link "Suivant" at bounding box center [1237, 505] width 64 height 32
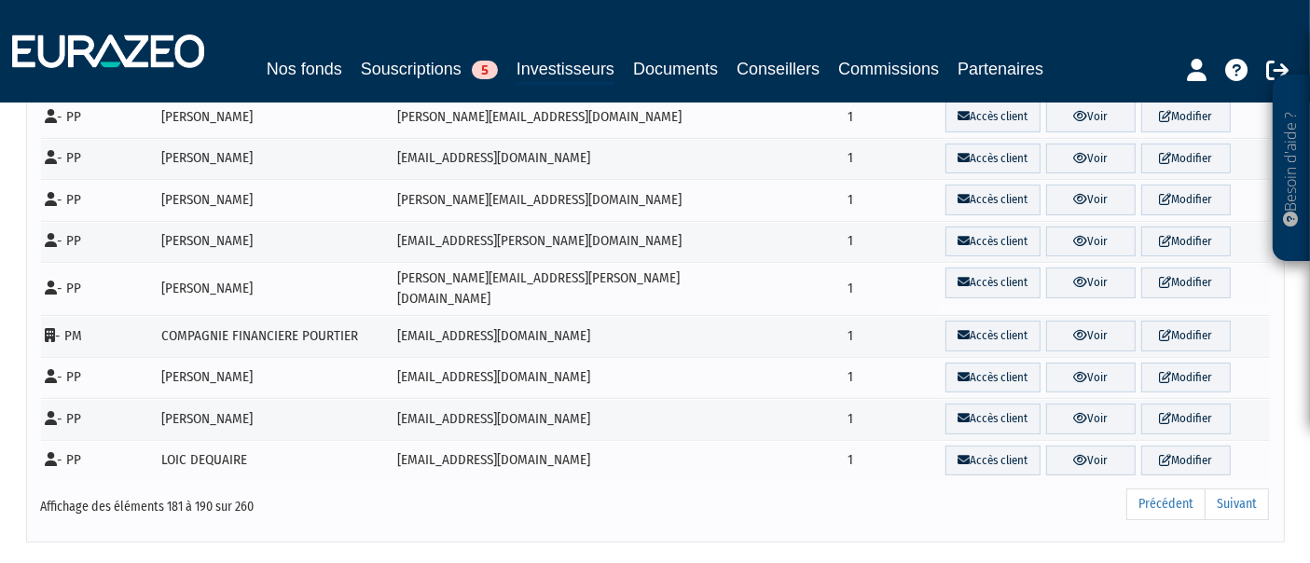
click at [1251, 489] on link "Suivant" at bounding box center [1237, 505] width 64 height 32
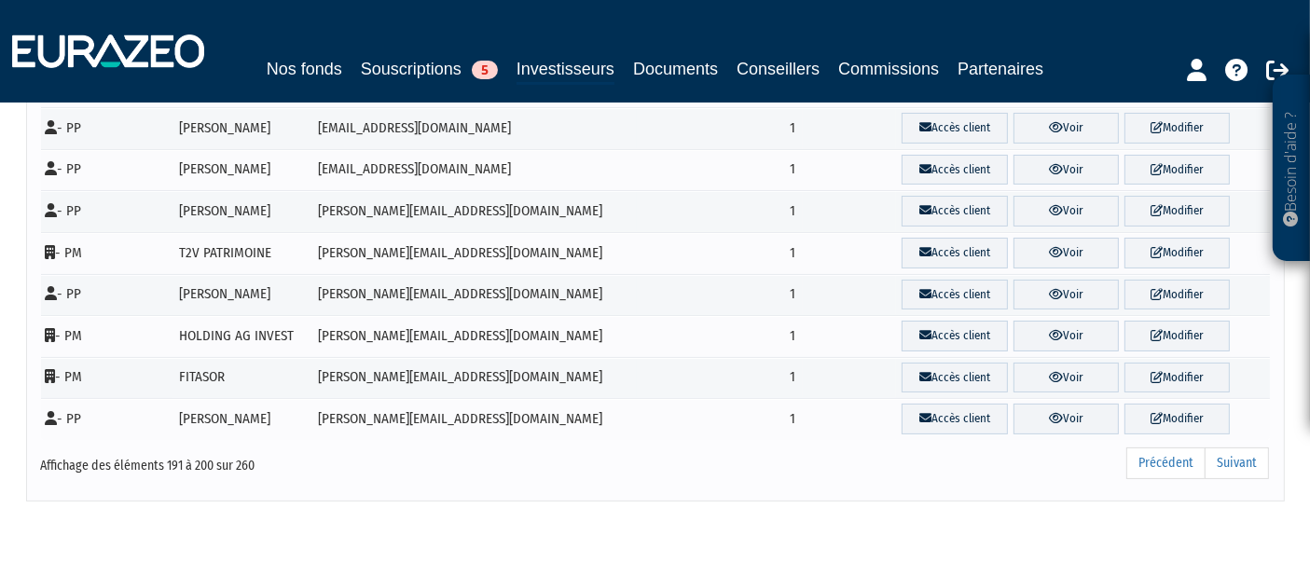
click at [1251, 454] on link "Suivant" at bounding box center [1237, 464] width 64 height 32
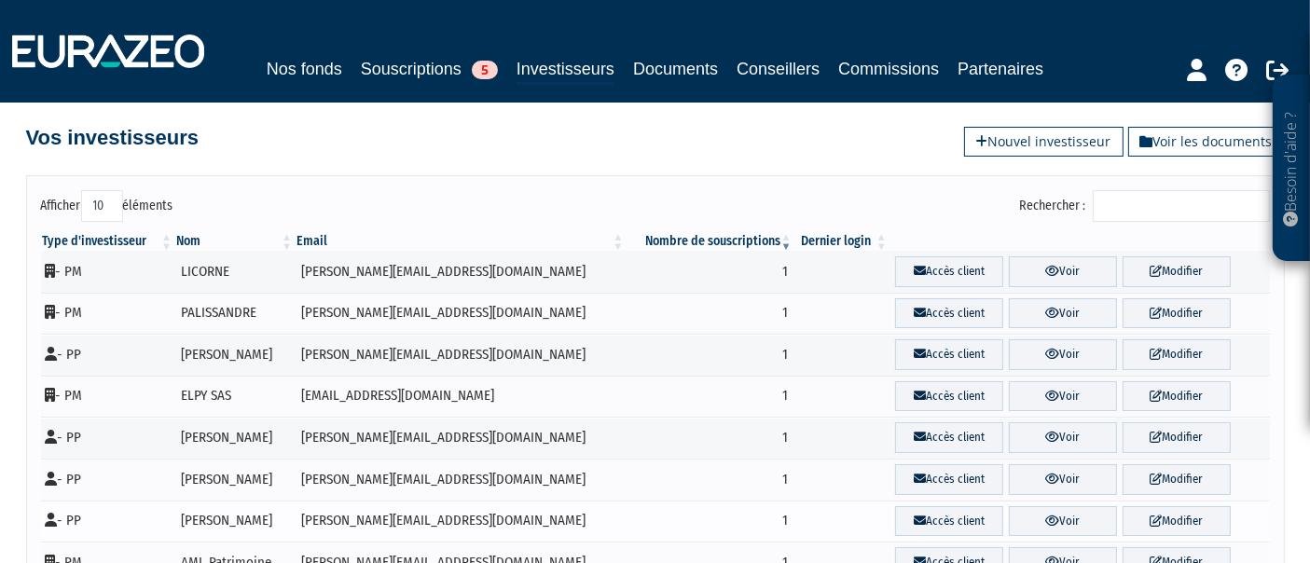
scroll to position [0, 0]
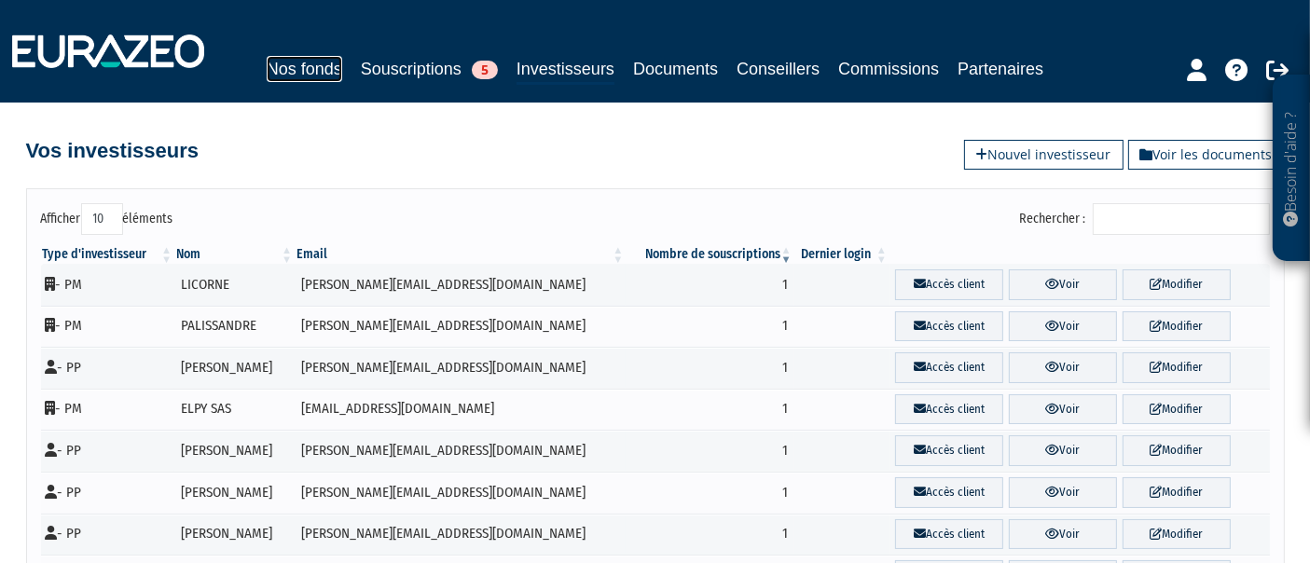
click at [333, 62] on link "Nos fonds" at bounding box center [305, 69] width 76 height 26
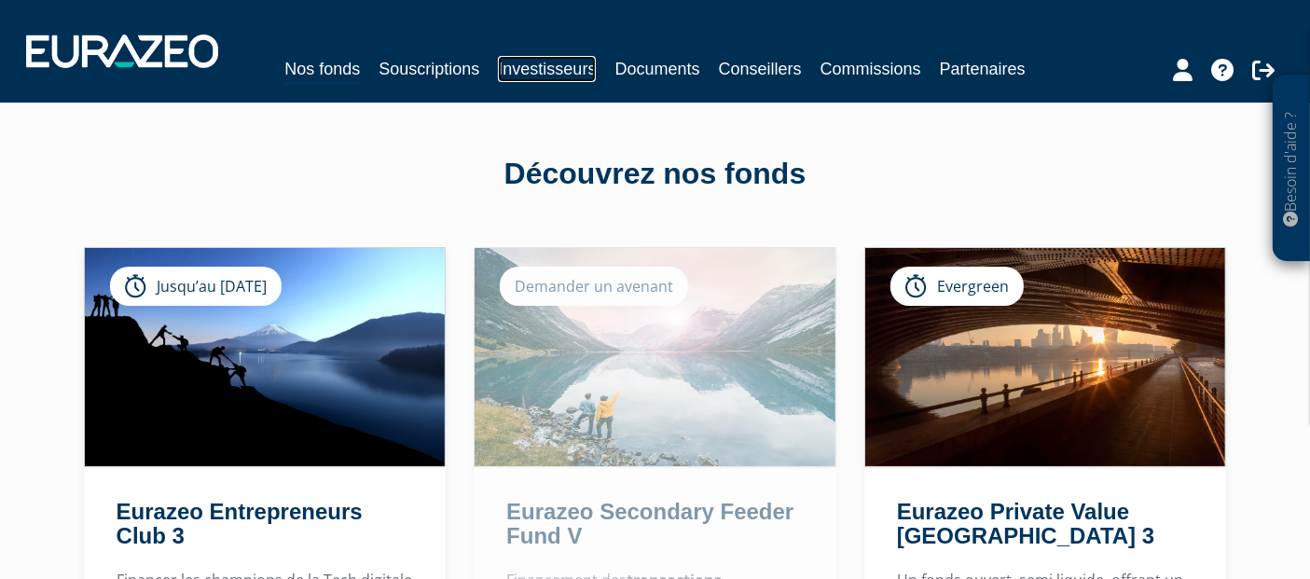
click at [536, 81] on link "Investisseurs" at bounding box center [547, 69] width 98 height 26
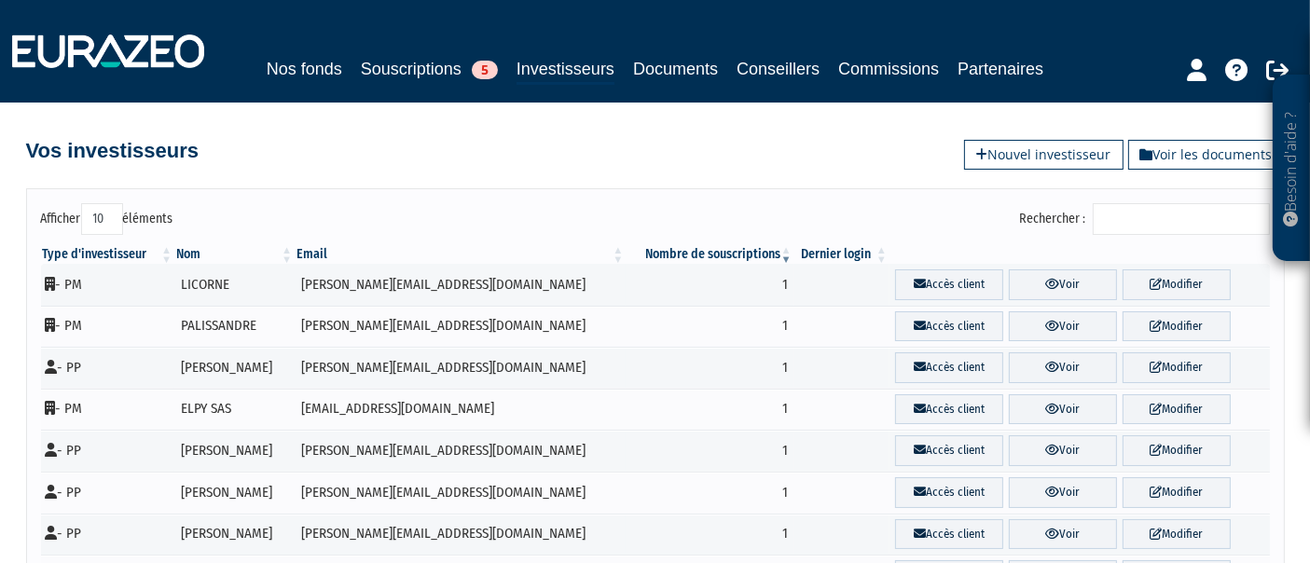
click at [1178, 231] on input "Rechercher :" at bounding box center [1181, 219] width 177 height 32
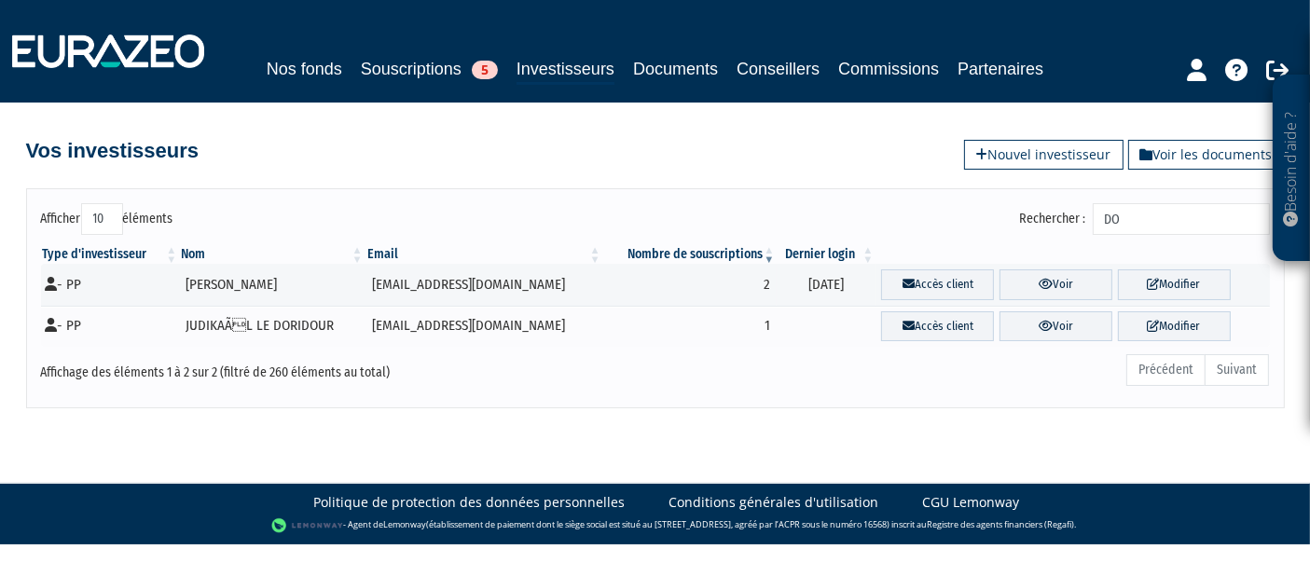
type input "D"
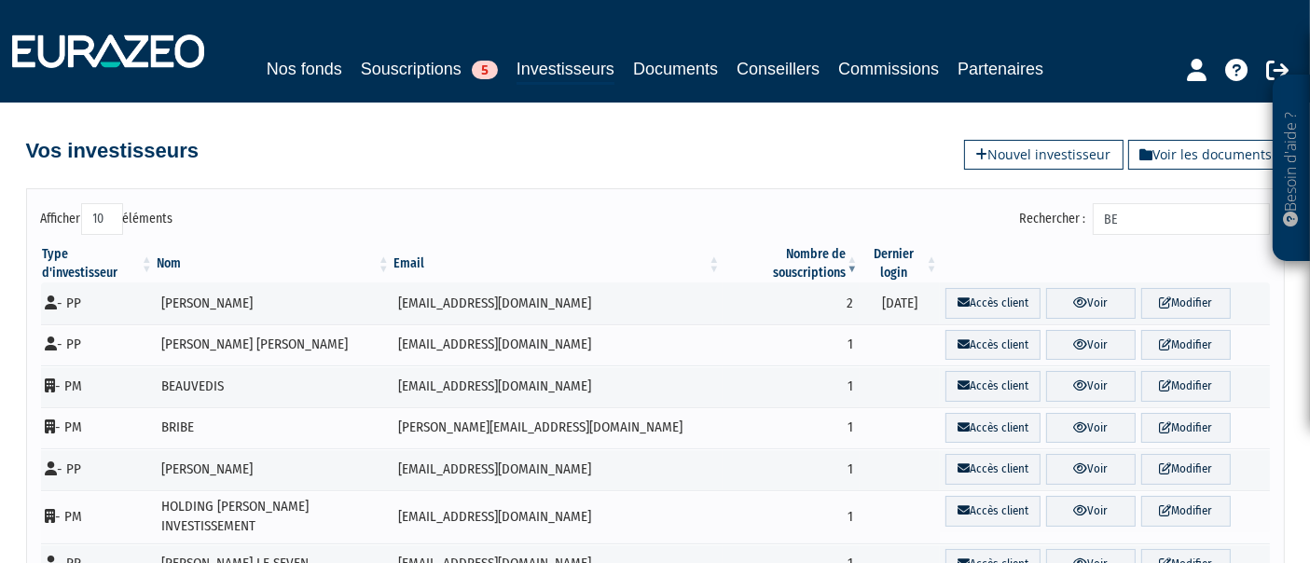
type input "B"
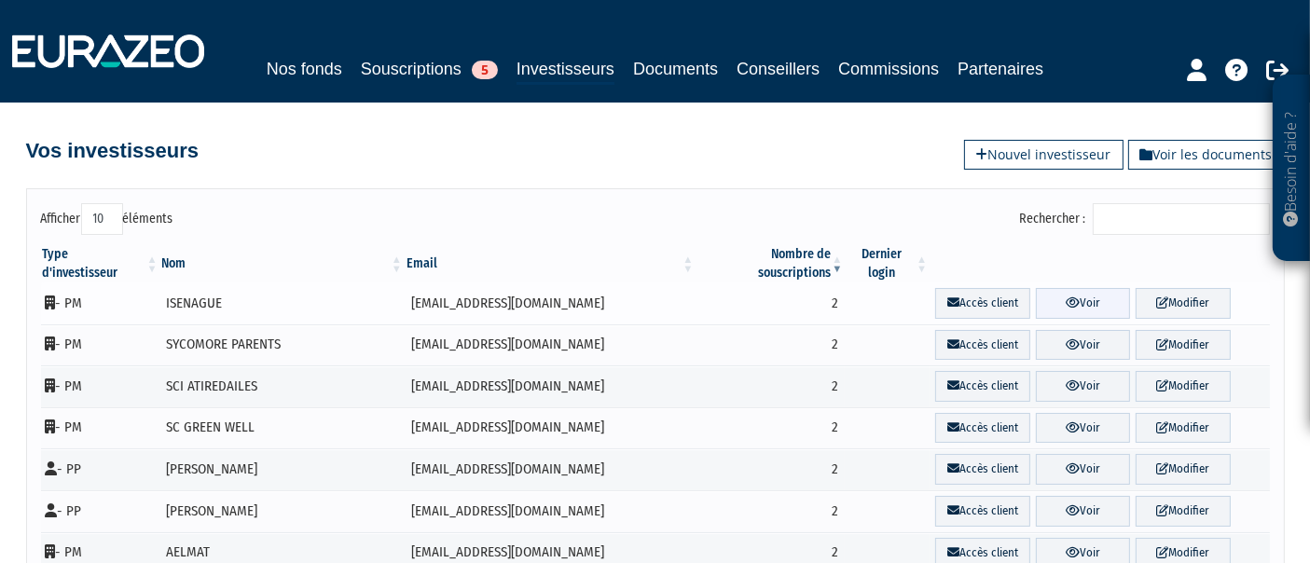
click at [1069, 288] on link "Voir" at bounding box center [1083, 303] width 94 height 31
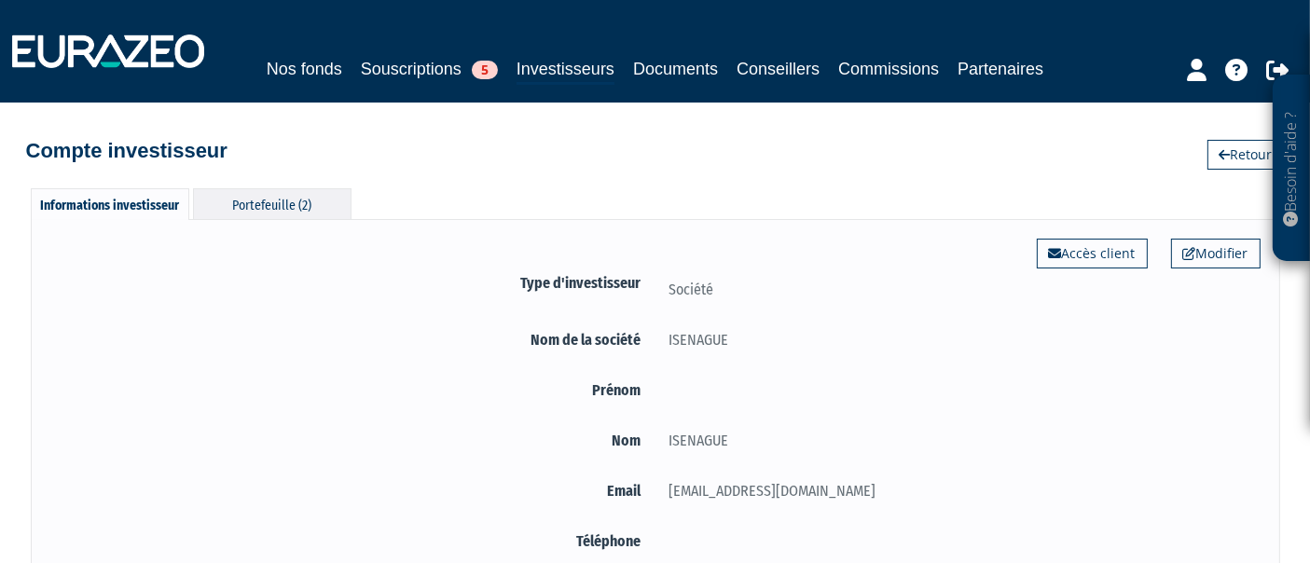
click at [266, 203] on div "Portefeuille (2)" at bounding box center [272, 203] width 159 height 31
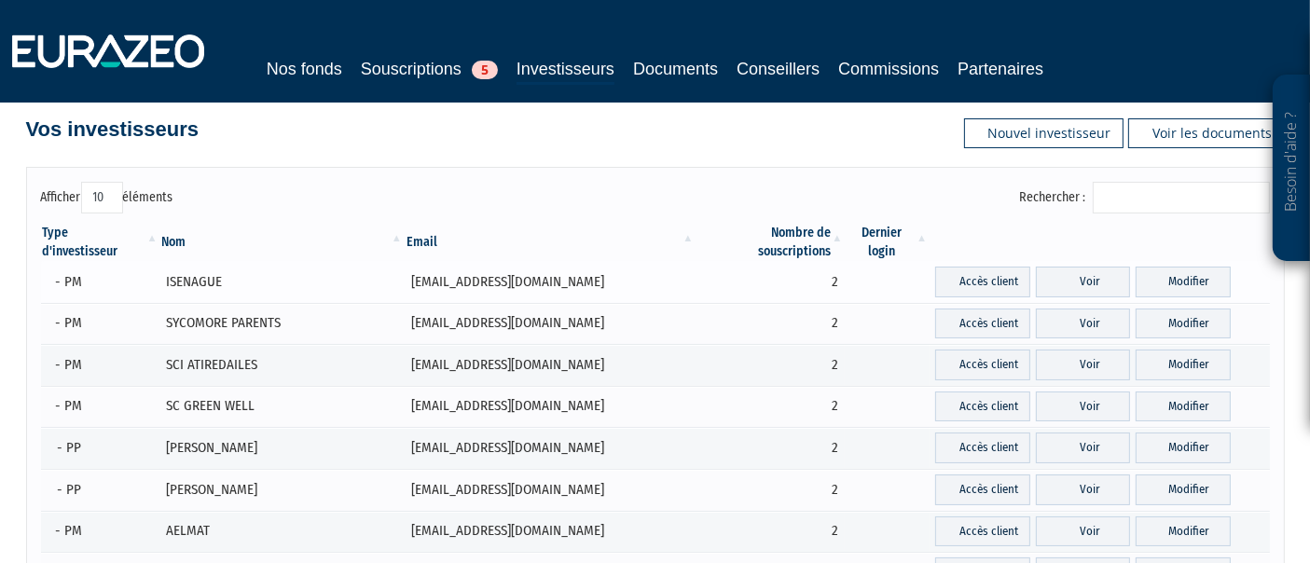
scroll to position [30, 0]
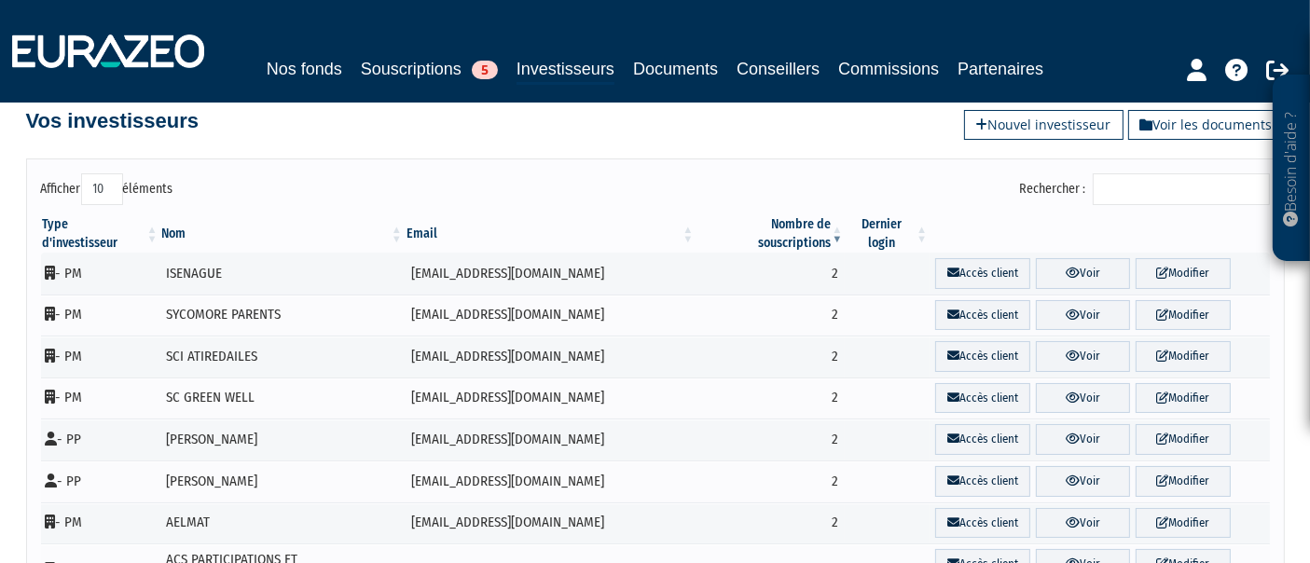
click at [1139, 181] on input "Rechercher :" at bounding box center [1181, 189] width 177 height 32
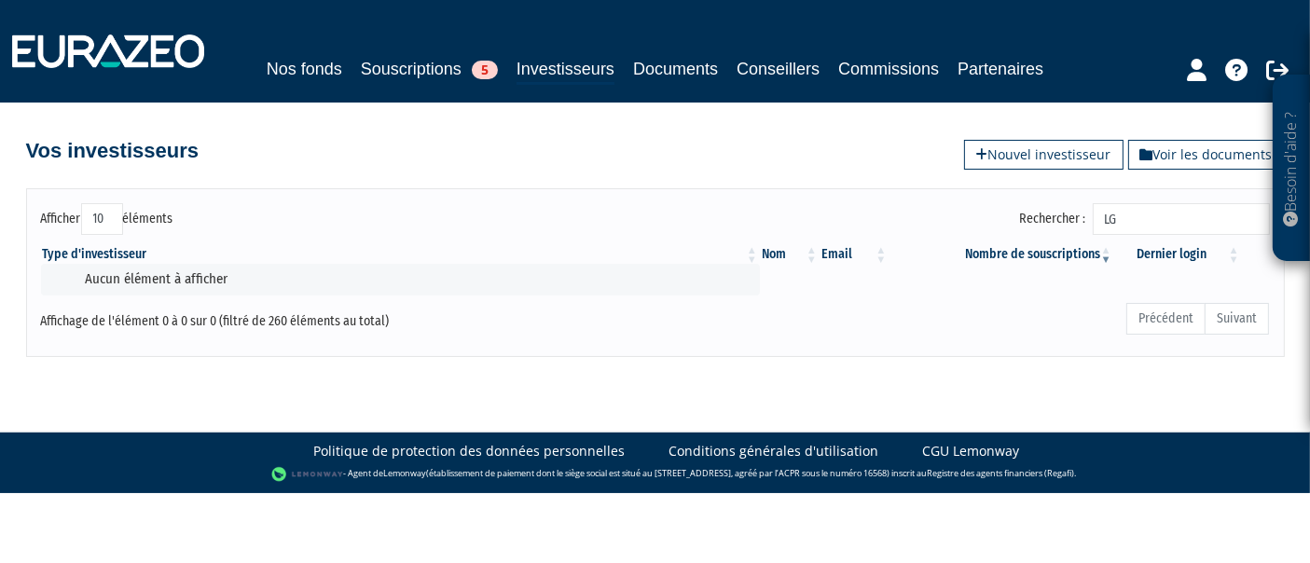
scroll to position [0, 0]
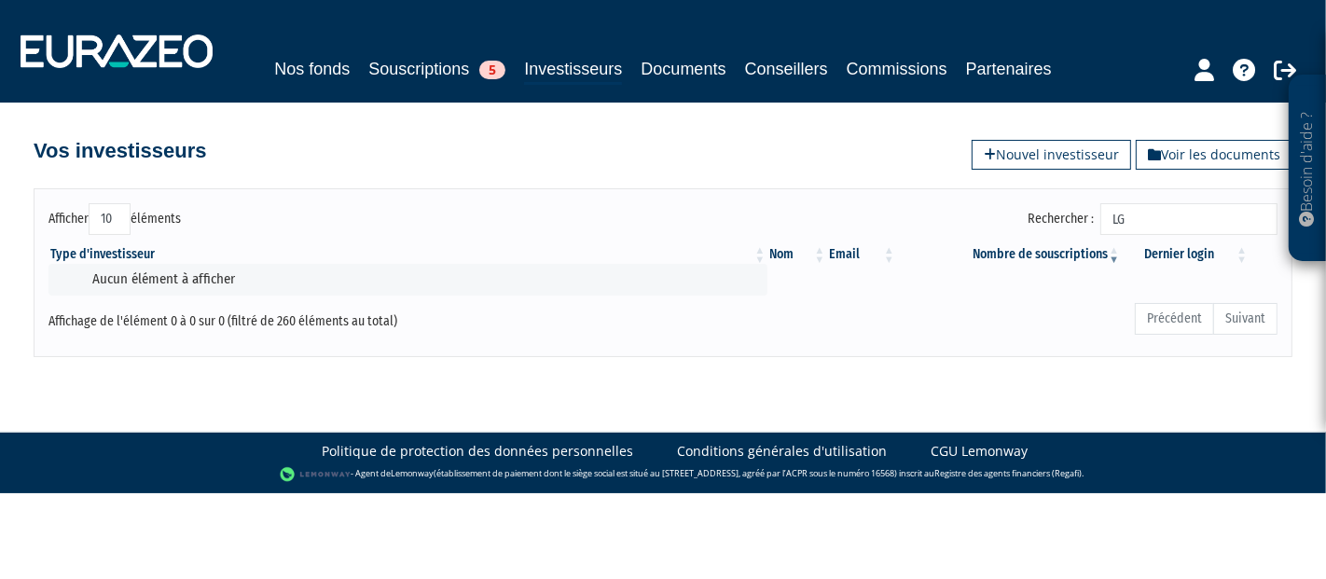
type input "L"
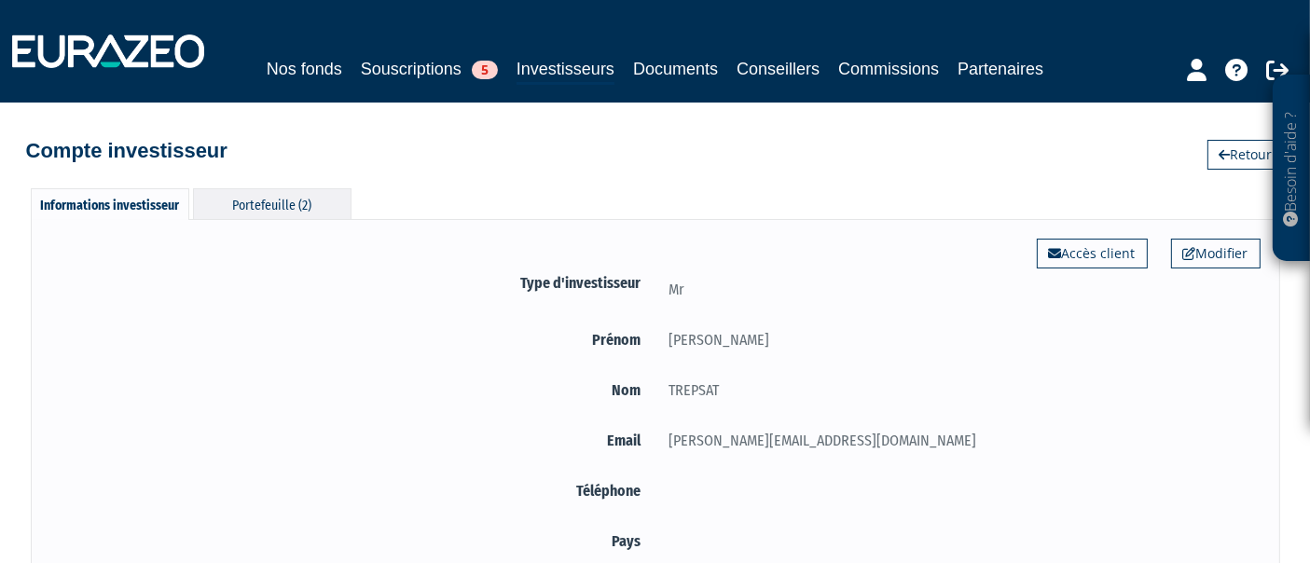
click at [319, 192] on div "Portefeuille (2)" at bounding box center [272, 203] width 159 height 31
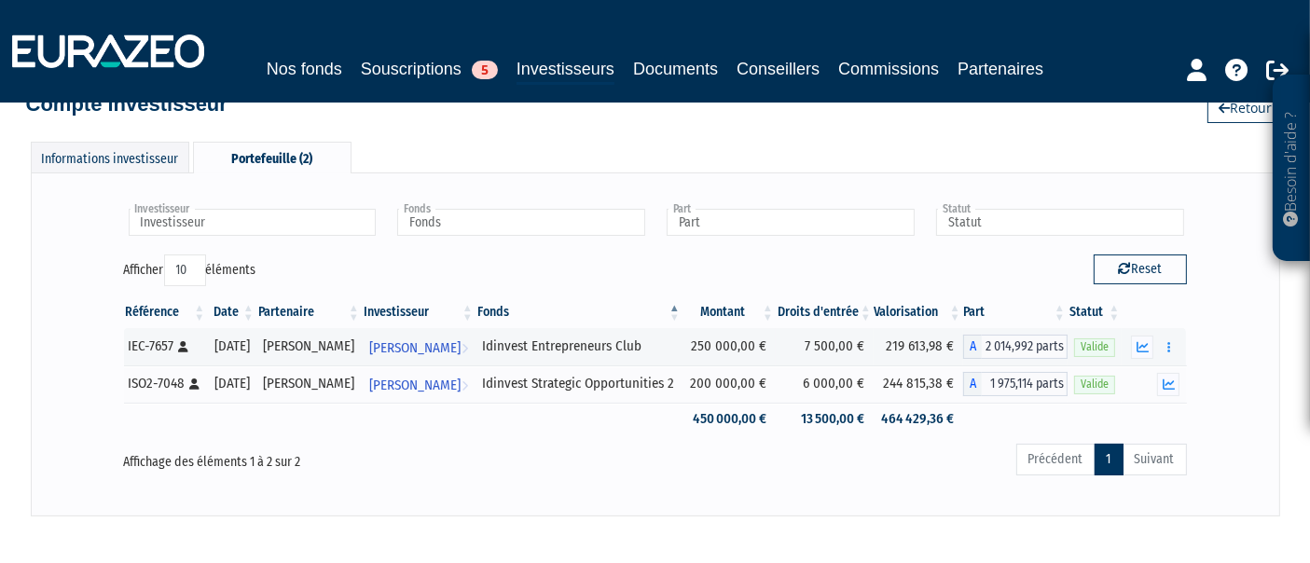
scroll to position [48, 0]
click at [696, 65] on link "Documents" at bounding box center [675, 69] width 85 height 26
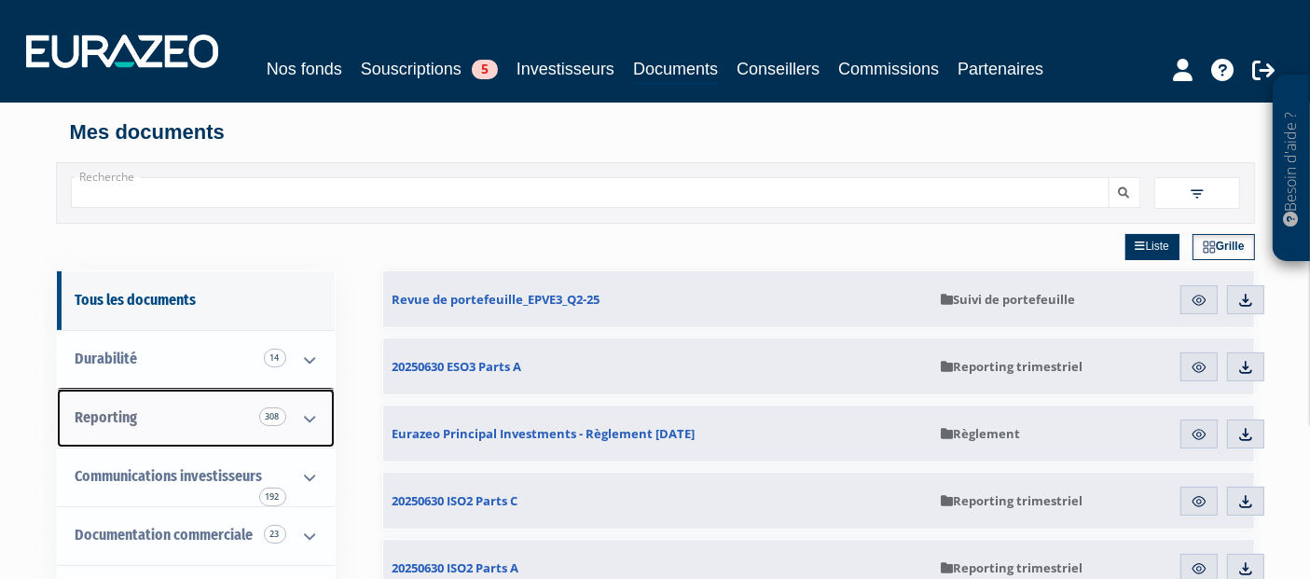
click at [297, 409] on icon at bounding box center [310, 419] width 48 height 58
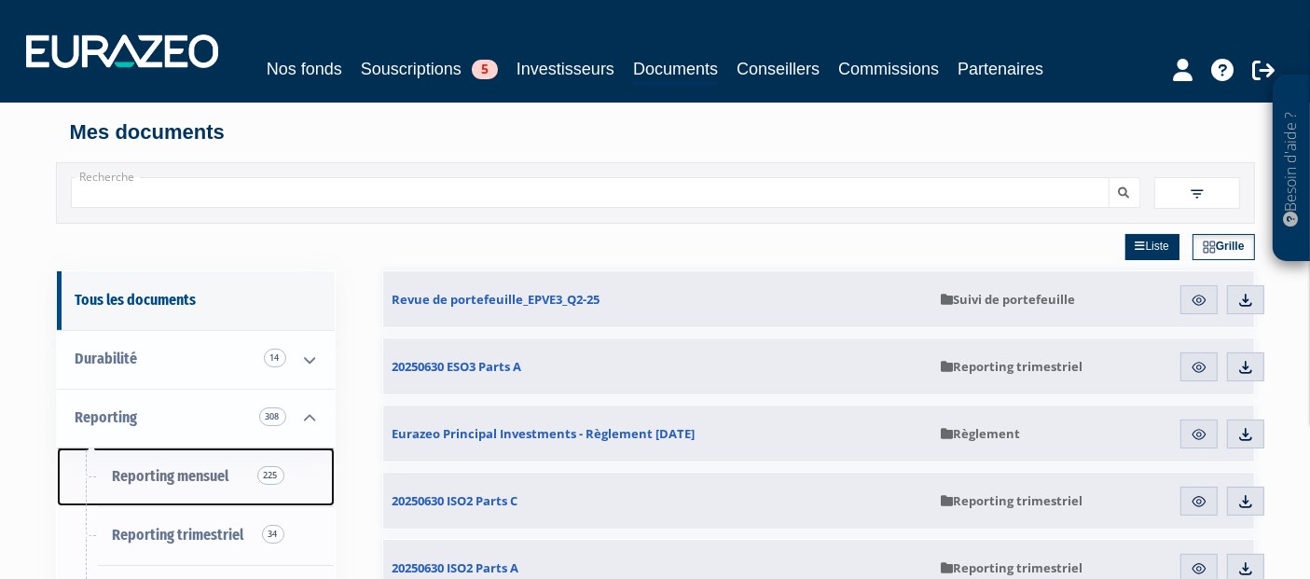
click at [228, 462] on link "Reporting mensuel 225" at bounding box center [196, 477] width 278 height 59
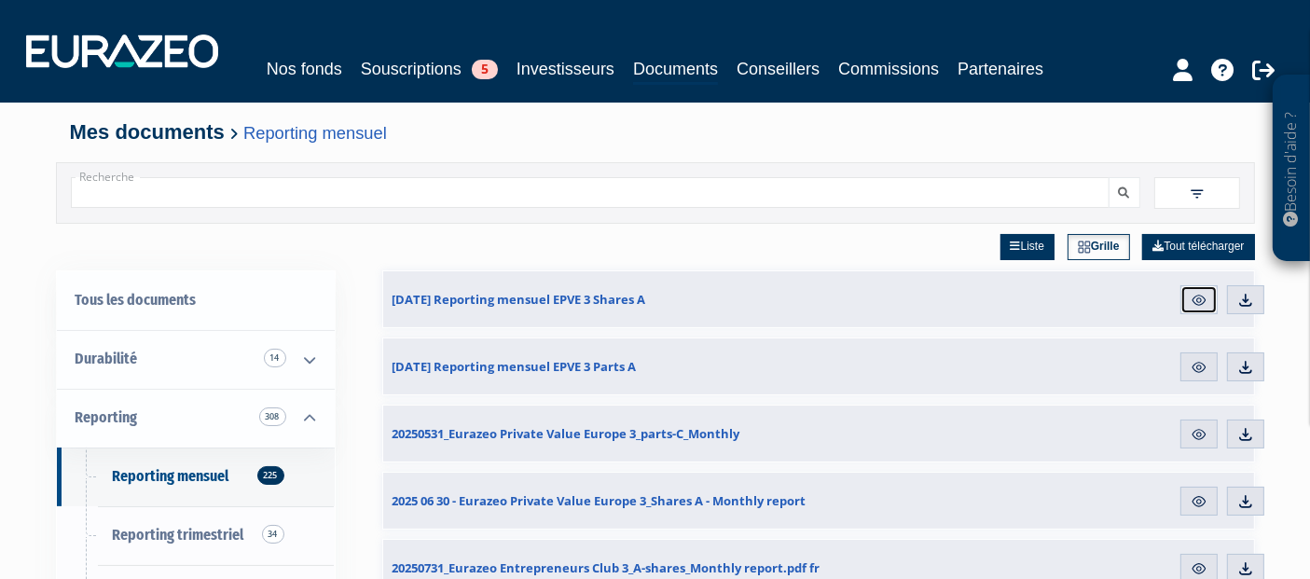
click at [1193, 299] on img at bounding box center [1199, 300] width 17 height 17
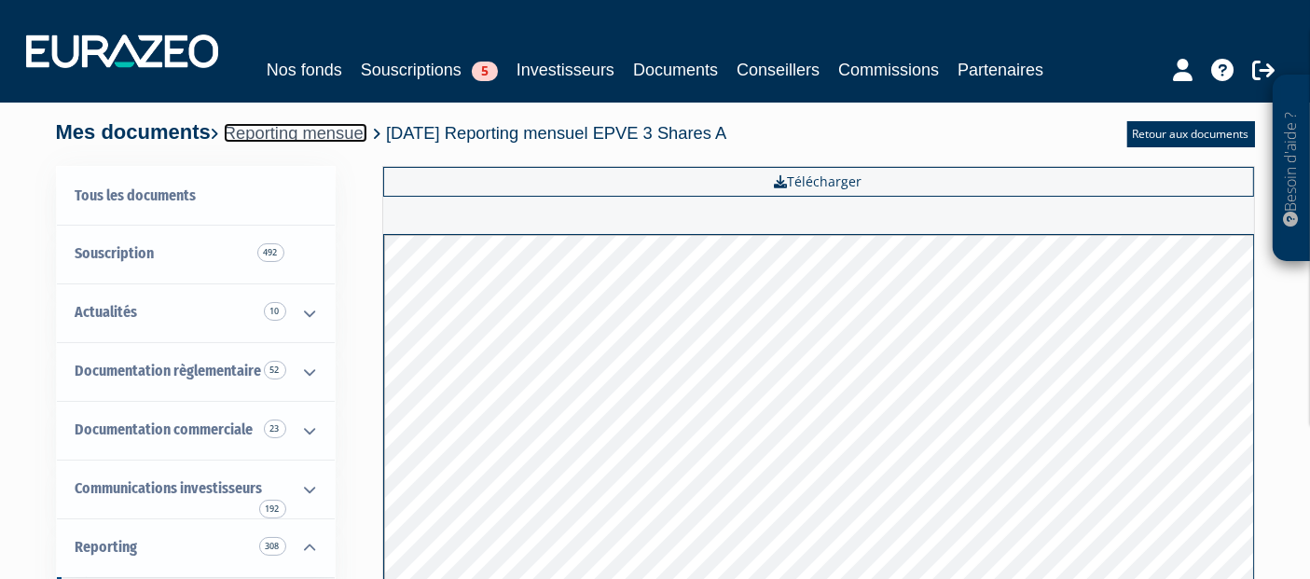
click at [367, 137] on link "Reporting mensuel" at bounding box center [296, 133] width 144 height 20
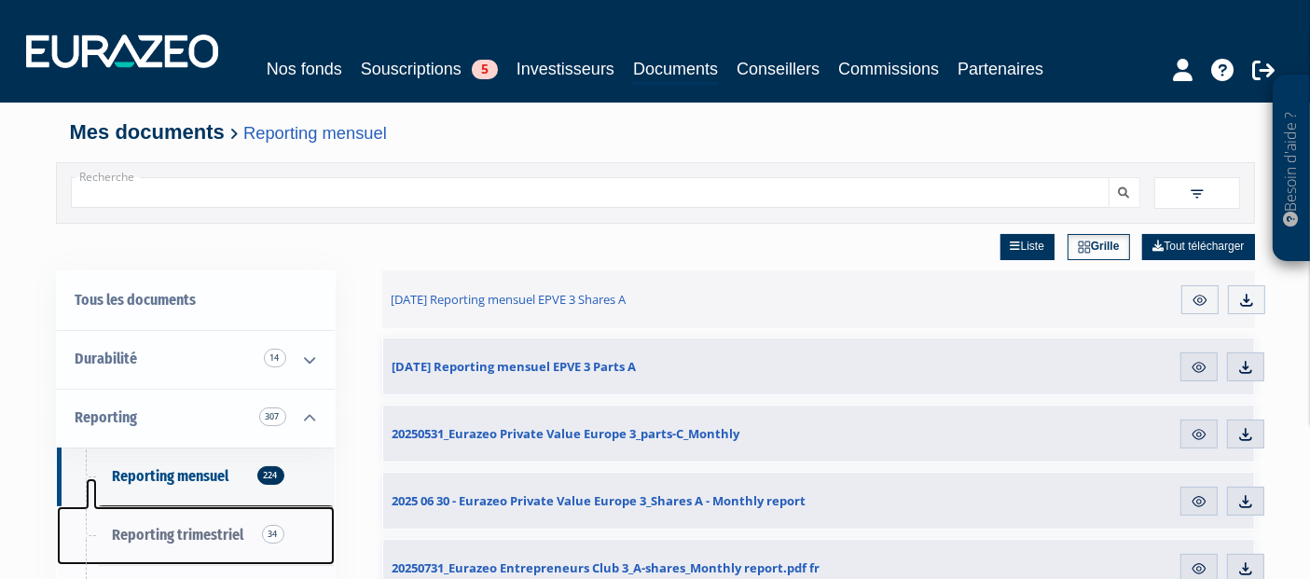
click at [144, 517] on link "Reporting trimestriel 34" at bounding box center [196, 535] width 278 height 59
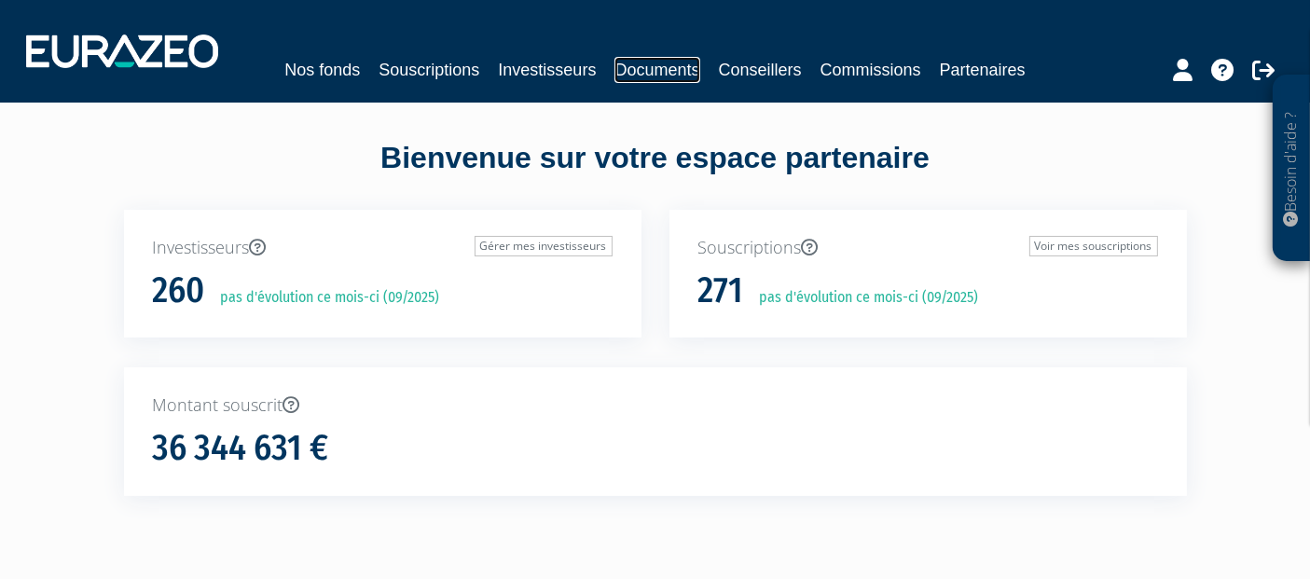
click at [653, 76] on link "Documents" at bounding box center [656, 70] width 85 height 26
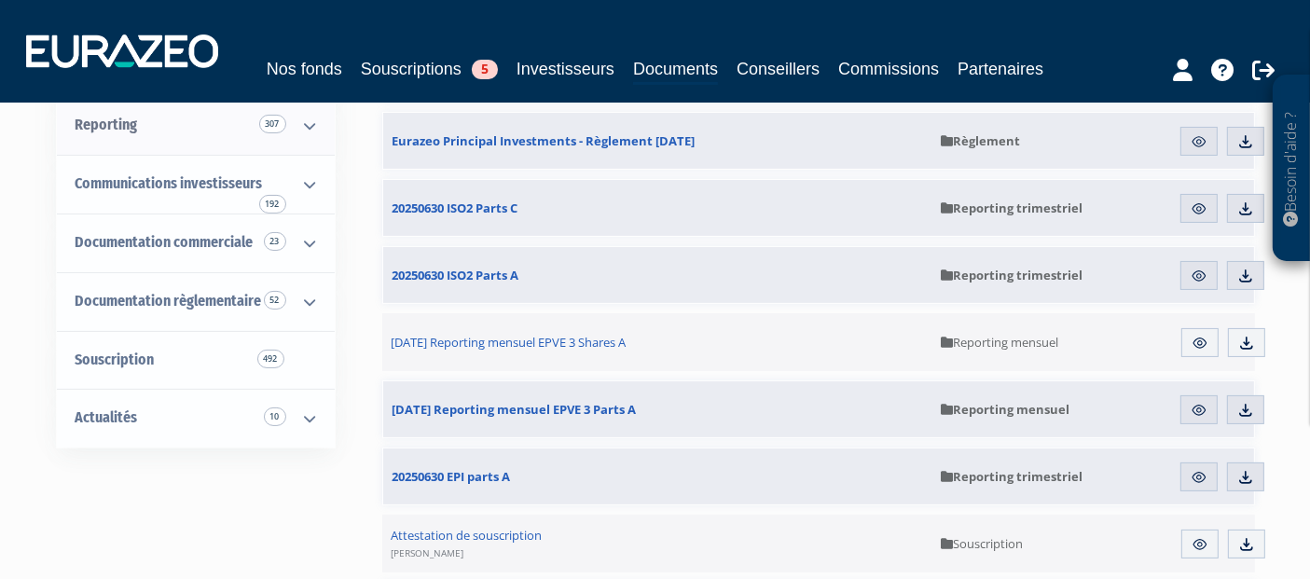
scroll to position [163, 0]
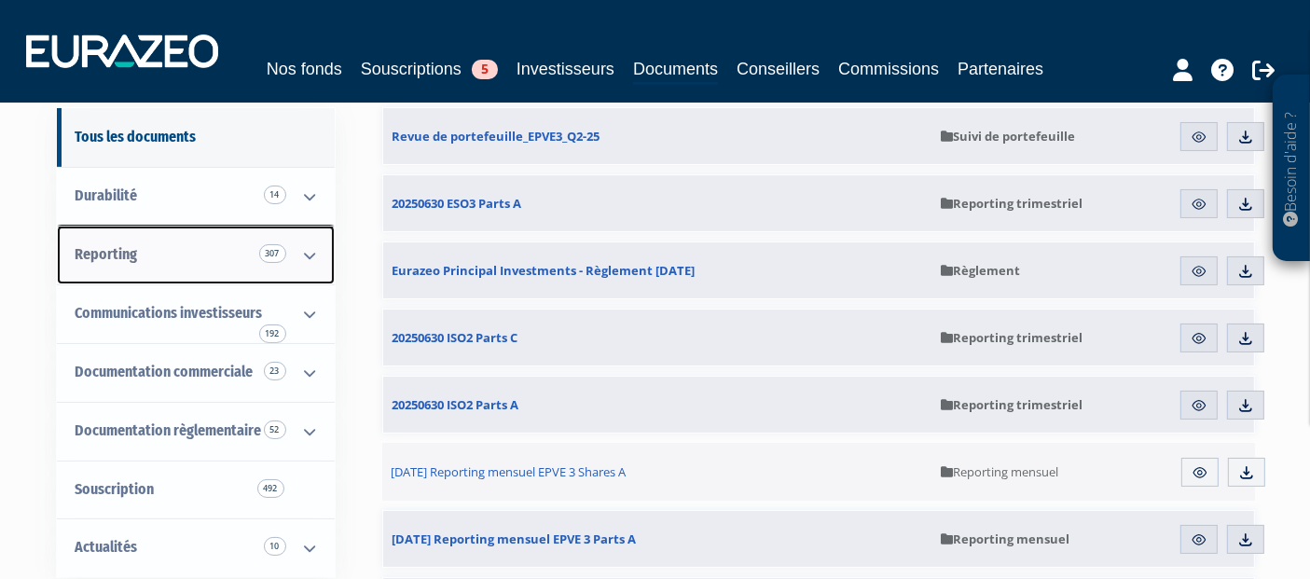
click at [300, 253] on icon at bounding box center [310, 256] width 48 height 58
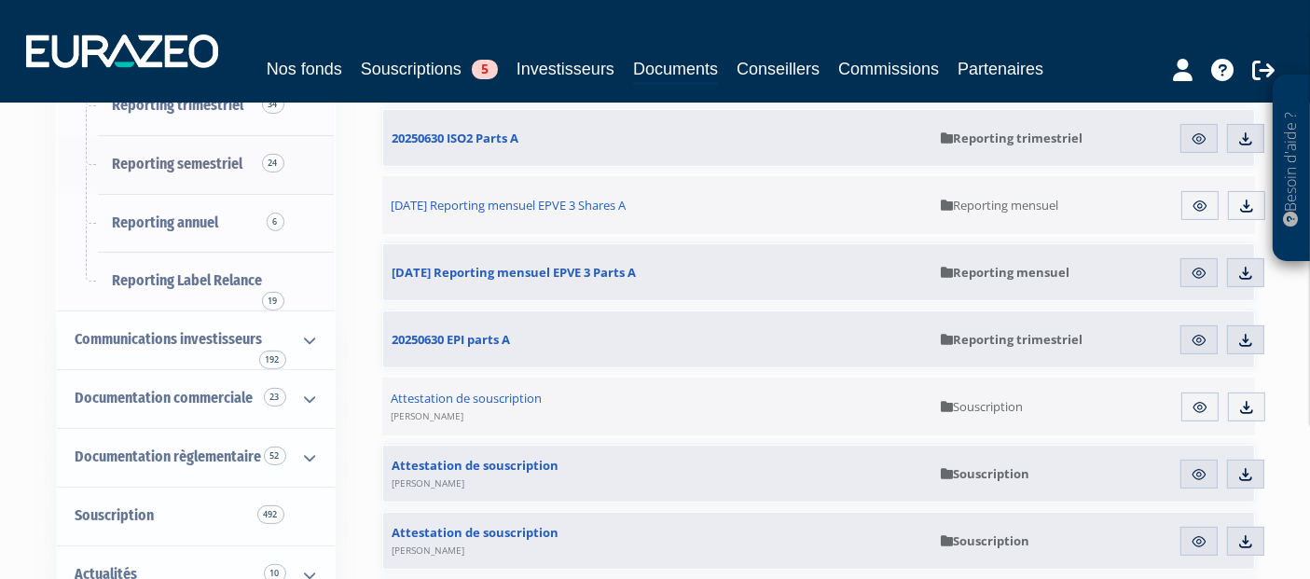
scroll to position [431, 0]
click at [184, 343] on span "Communications investisseurs 192" at bounding box center [169, 338] width 187 height 18
click at [308, 338] on icon at bounding box center [310, 339] width 48 height 58
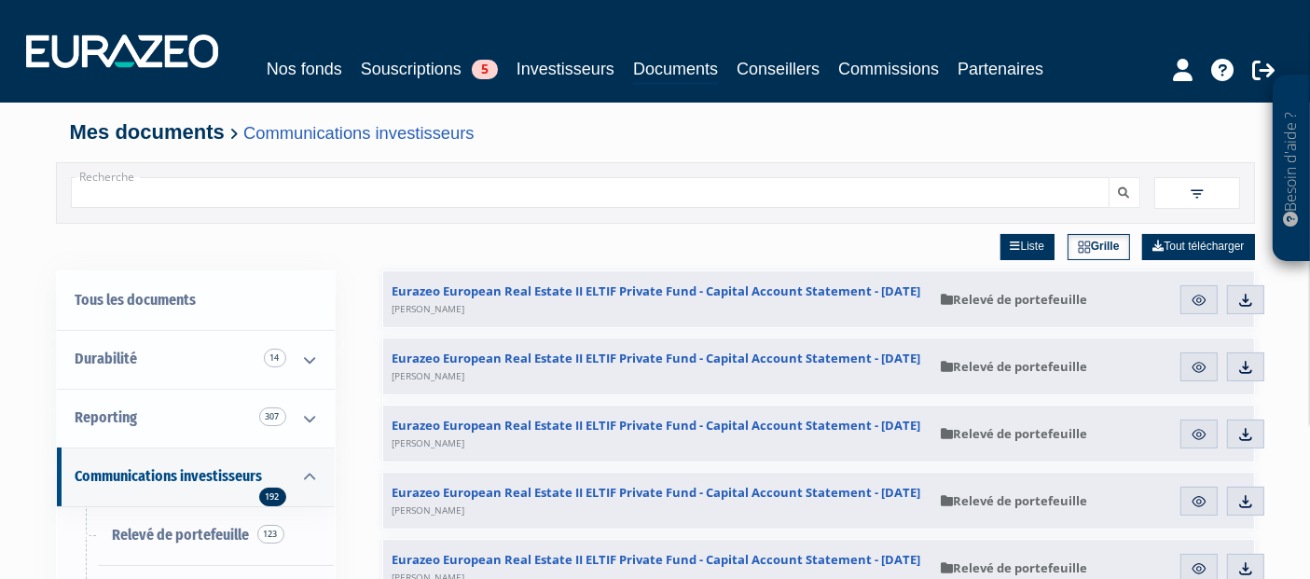
click at [682, 193] on input "Recherche" at bounding box center [590, 192] width 1039 height 31
type input "TOBELEM"
click at [1129, 190] on icon "submit" at bounding box center [1124, 192] width 11 height 11
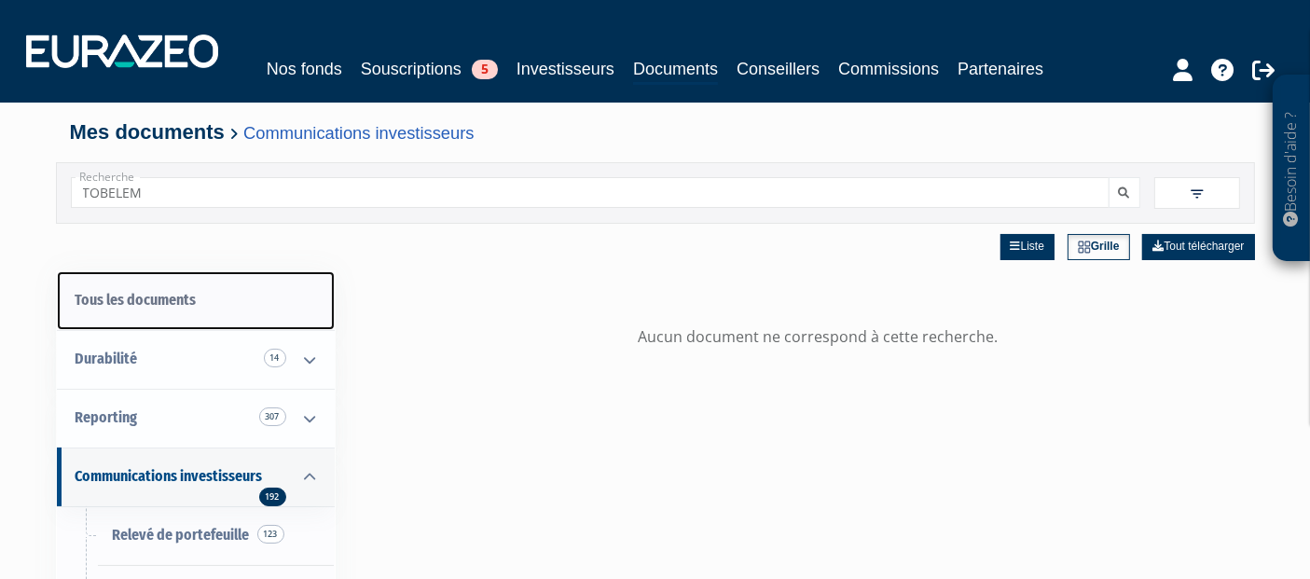
click at [145, 303] on link "Tous les documents" at bounding box center [196, 300] width 278 height 59
click at [199, 293] on link "Tous les documents" at bounding box center [196, 300] width 278 height 59
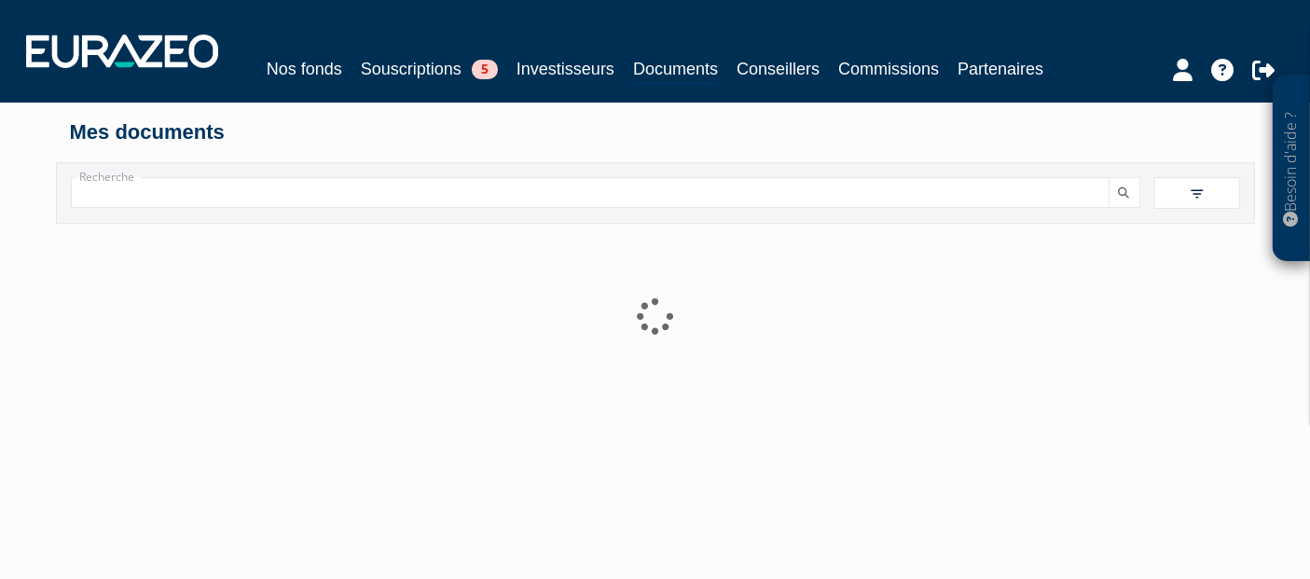
click at [794, 203] on input "Recherche" at bounding box center [590, 192] width 1039 height 31
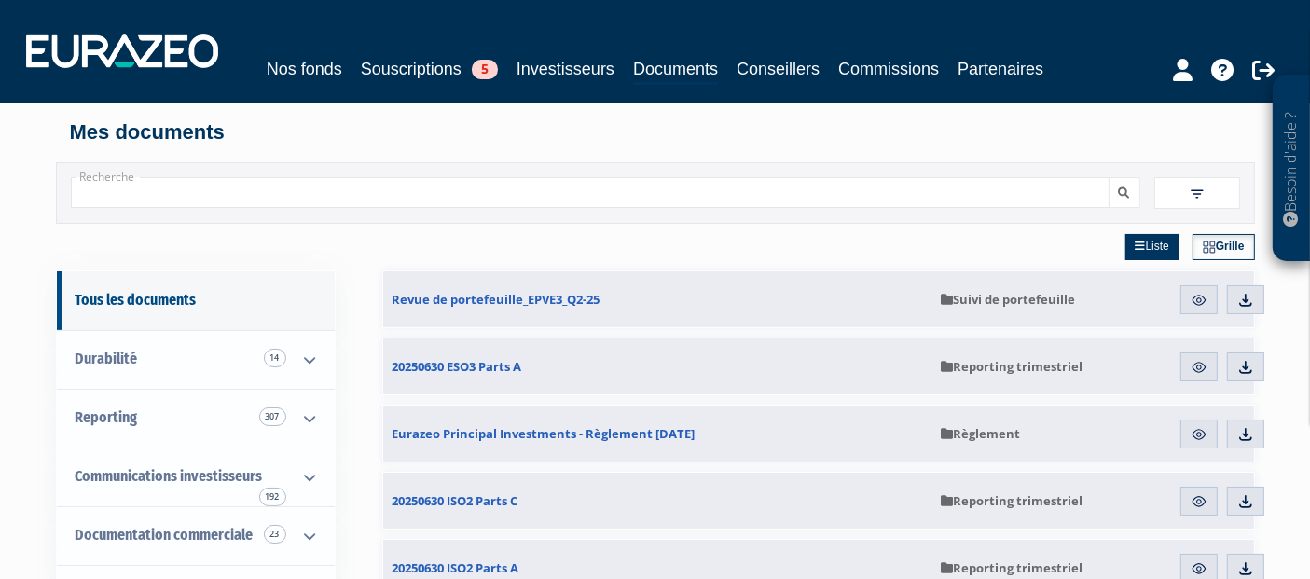
click at [617, 192] on input "Recherche" at bounding box center [590, 192] width 1039 height 31
click at [1118, 195] on button "submit" at bounding box center [1125, 192] width 32 height 31
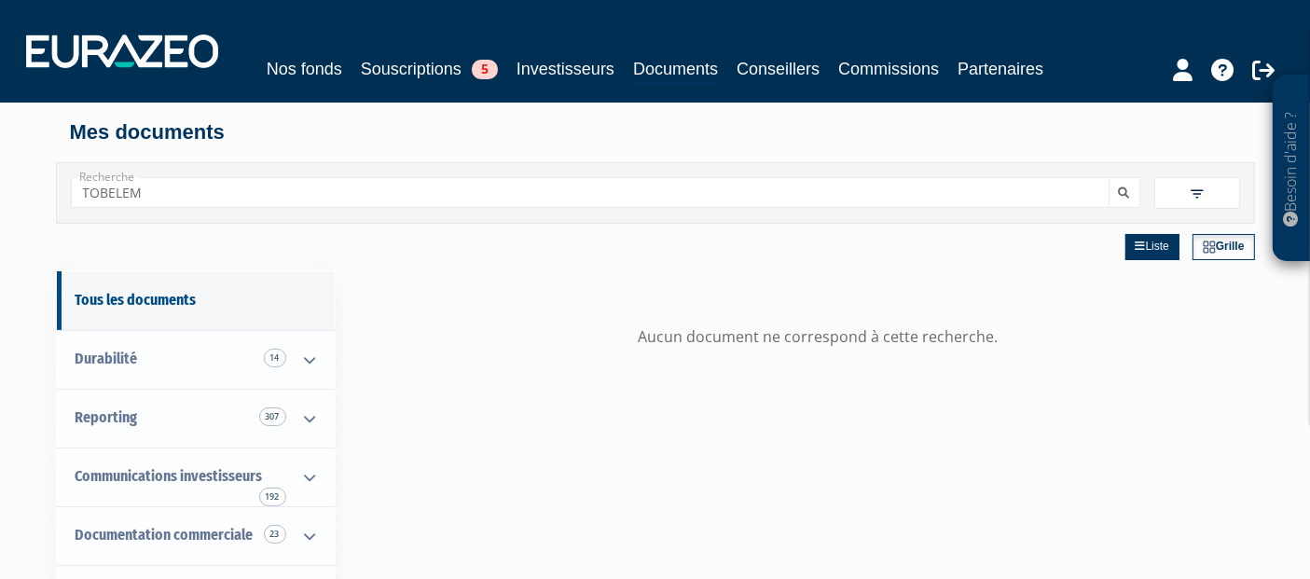
drag, startPoint x: 364, startPoint y: 192, endPoint x: 0, endPoint y: 198, distance: 363.7
click at [0, 198] on div "Besoin d'aide ? × J'ai besoin d'aide Si vous avez une question à propos du fonc…" at bounding box center [655, 433] width 1310 height 867
type input "ISO"
click at [1116, 182] on button "submit" at bounding box center [1125, 192] width 32 height 31
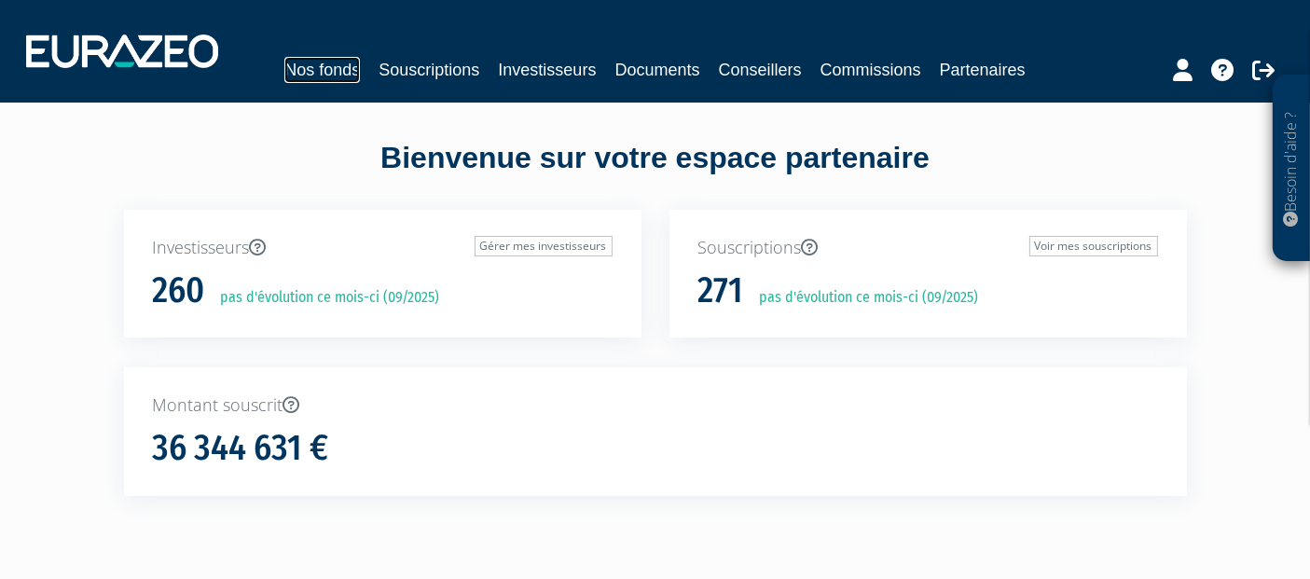
click at [338, 81] on link "Nos fonds" at bounding box center [322, 70] width 76 height 26
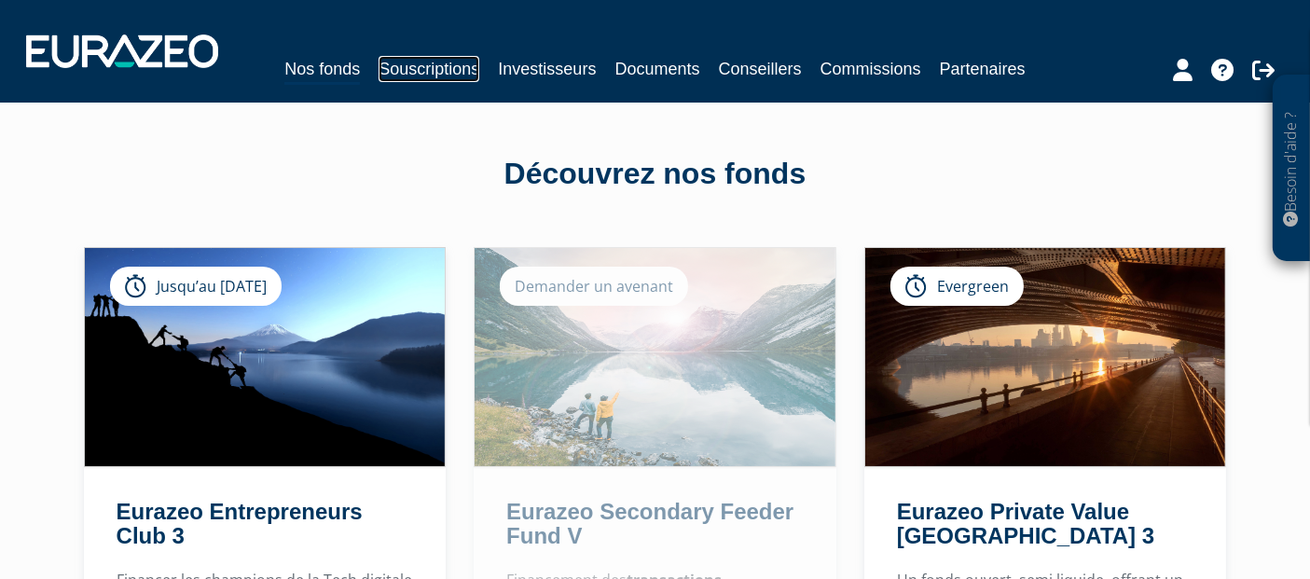
click at [464, 62] on link "Souscriptions" at bounding box center [429, 69] width 101 height 26
click at [435, 70] on link "Souscriptions" at bounding box center [429, 69] width 101 height 26
click at [448, 62] on link "Souscriptions" at bounding box center [429, 69] width 101 height 26
click at [454, 70] on link "Souscriptions" at bounding box center [429, 69] width 101 height 26
click at [555, 68] on link "Investisseurs" at bounding box center [547, 69] width 98 height 26
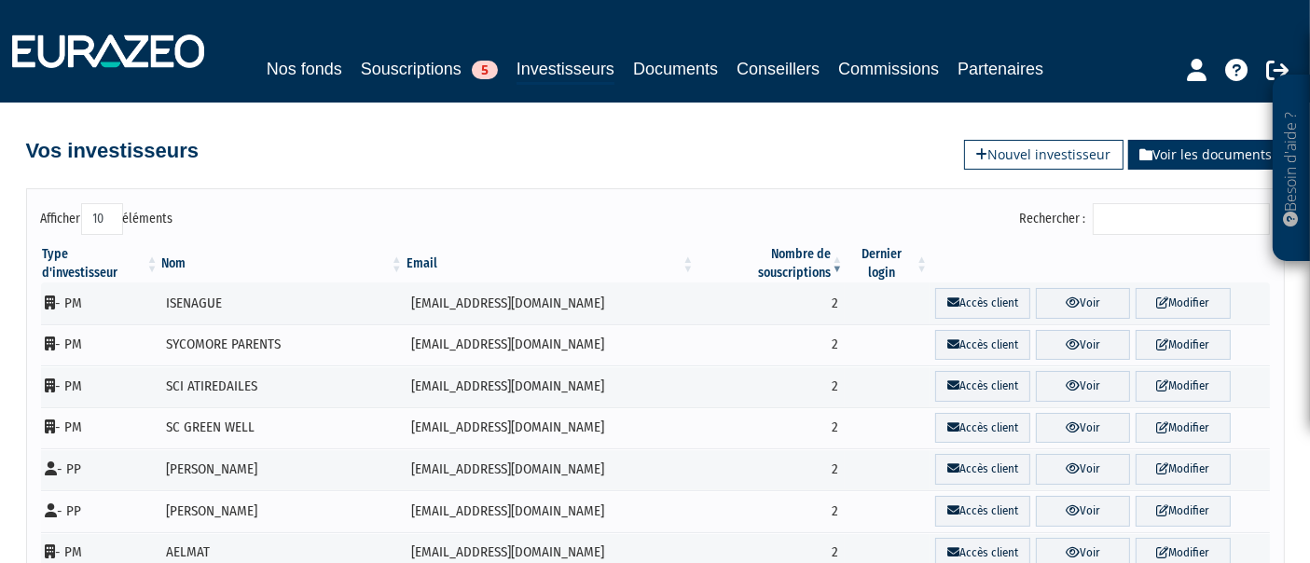
click at [1148, 150] on icon at bounding box center [1146, 154] width 13 height 13
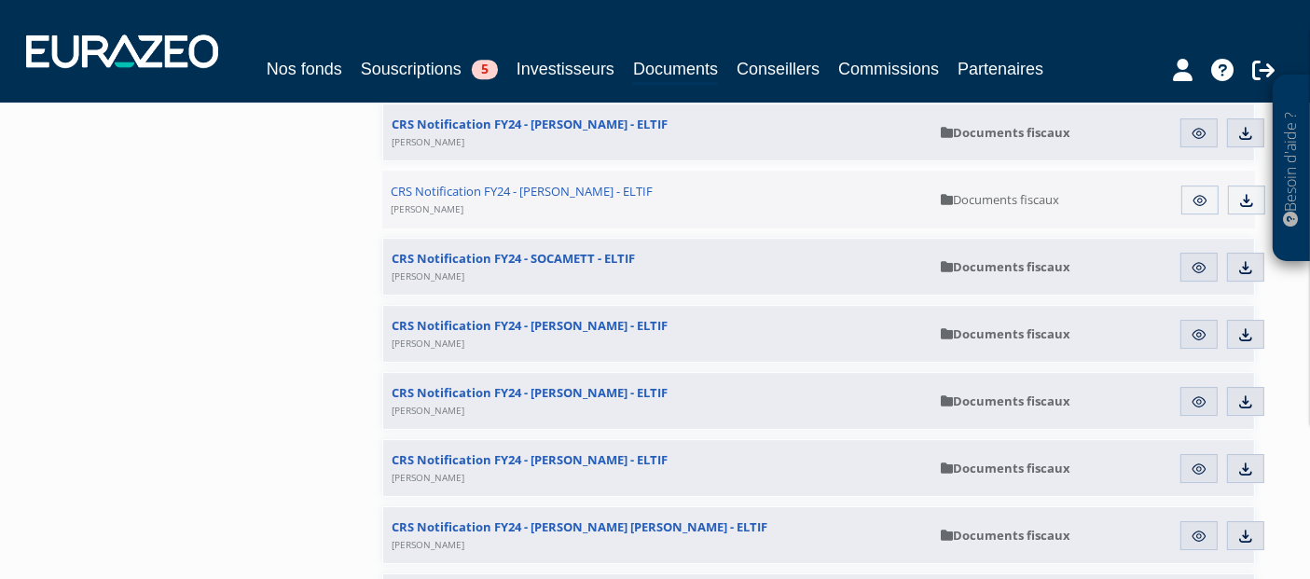
scroll to position [6076, 0]
